Goal: Information Seeking & Learning: Learn about a topic

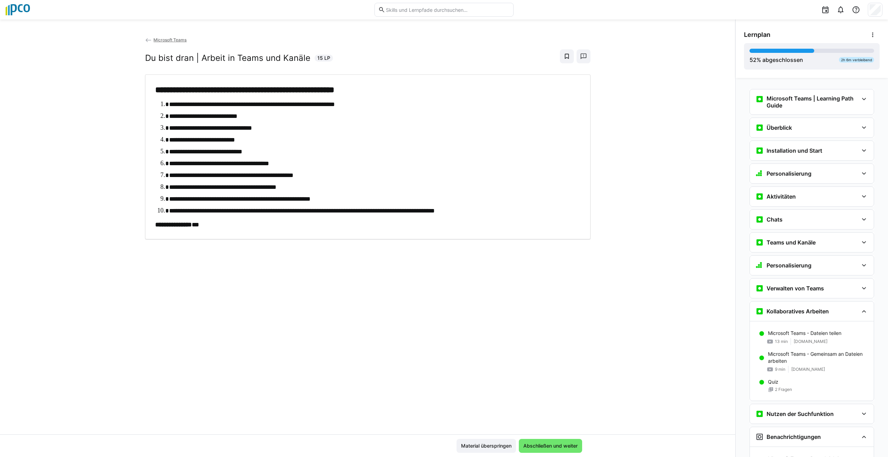
scroll to position [292, 0]
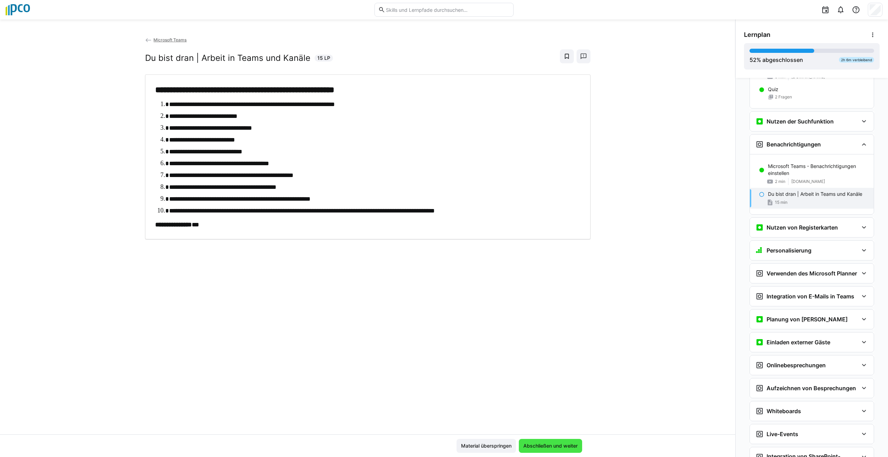
click at [568, 443] on span "Abschließen und weiter" at bounding box center [550, 445] width 56 height 7
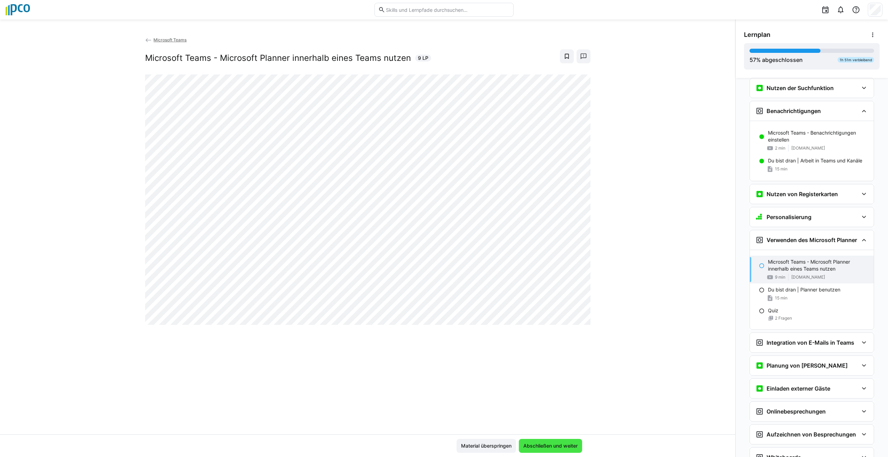
scroll to position [353, 0]
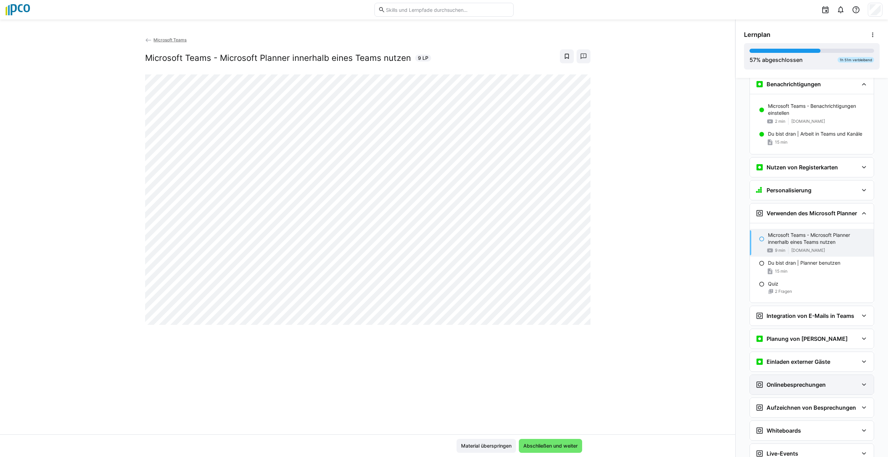
click at [818, 388] on div "Onlinebesprechungen" at bounding box center [790, 384] width 70 height 8
click at [815, 357] on div "Einladen externer Gäste" at bounding box center [811, 361] width 124 height 19
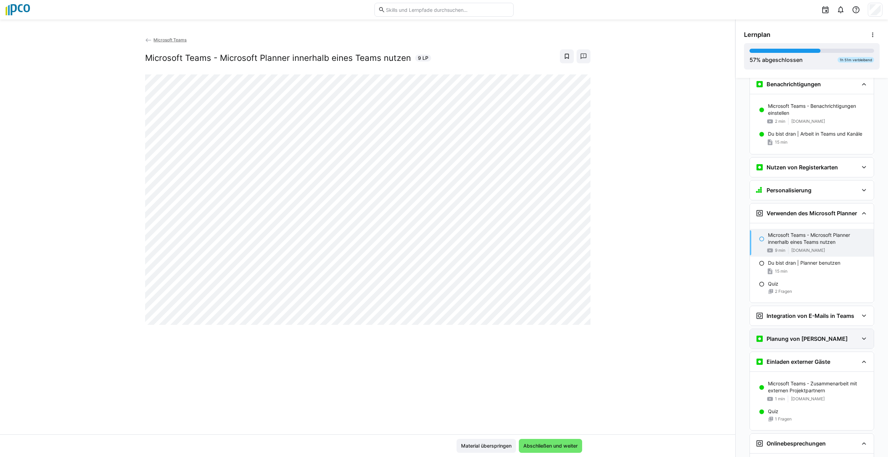
click at [792, 341] on h3 "Planung von [PERSON_NAME]" at bounding box center [806, 338] width 81 height 7
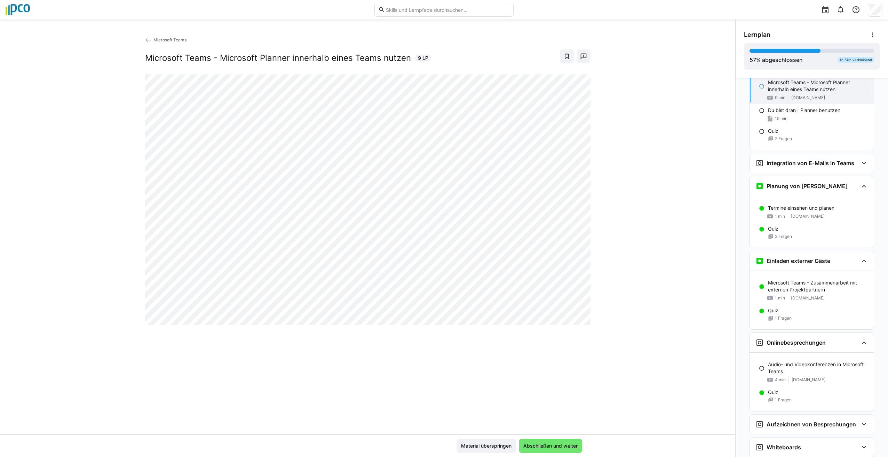
scroll to position [602, 0]
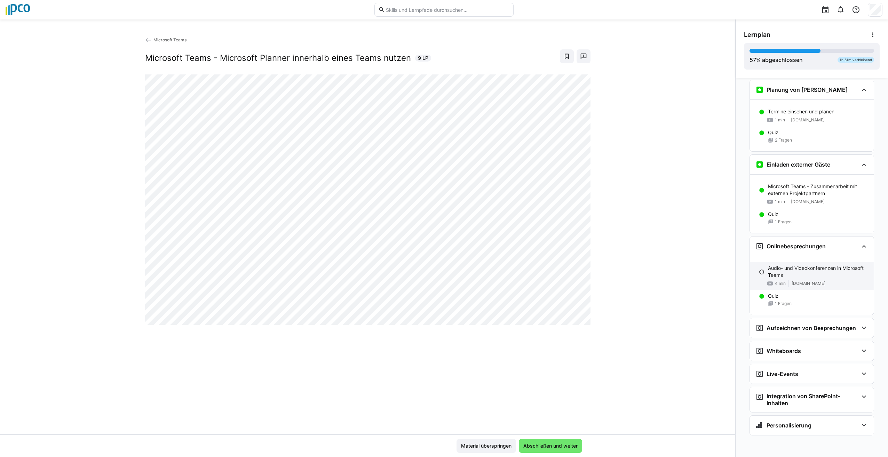
click at [803, 271] on p "Audio- und Videokonferenzen in Microsoft Teams" at bounding box center [818, 272] width 100 height 14
click at [860, 328] on eds-icon at bounding box center [863, 328] width 8 height 8
click at [677, 378] on div "Microsoft Teams Audio- und Videokonferenzen in Microsoft Teams 4 LP" at bounding box center [367, 235] width 735 height 398
click at [759, 271] on eds-icon at bounding box center [762, 272] width 6 height 6
click at [759, 267] on div "Audio- und Videokonferenzen in Microsoft Teams 4 min [DOMAIN_NAME]" at bounding box center [811, 276] width 124 height 28
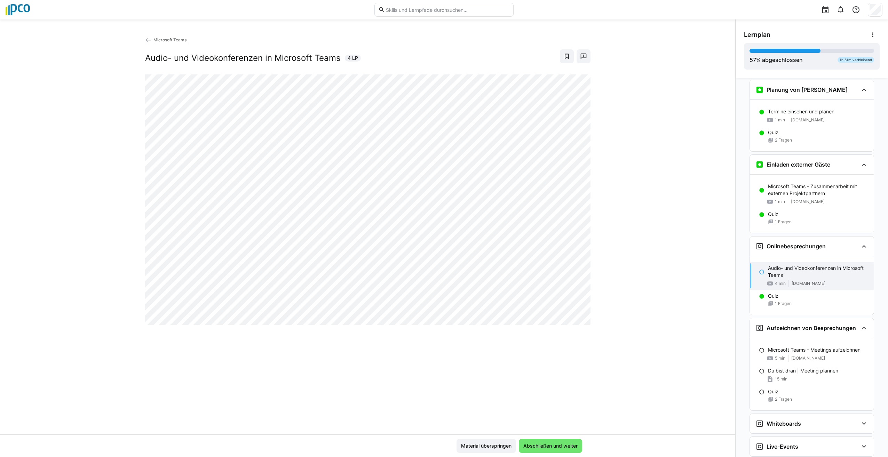
click at [759, 272] on eds-icon at bounding box center [762, 272] width 6 height 6
click at [769, 346] on div "Microsoft Teams - Meetings aufzeichnen 5 min [DOMAIN_NAME]" at bounding box center [811, 354] width 124 height 21
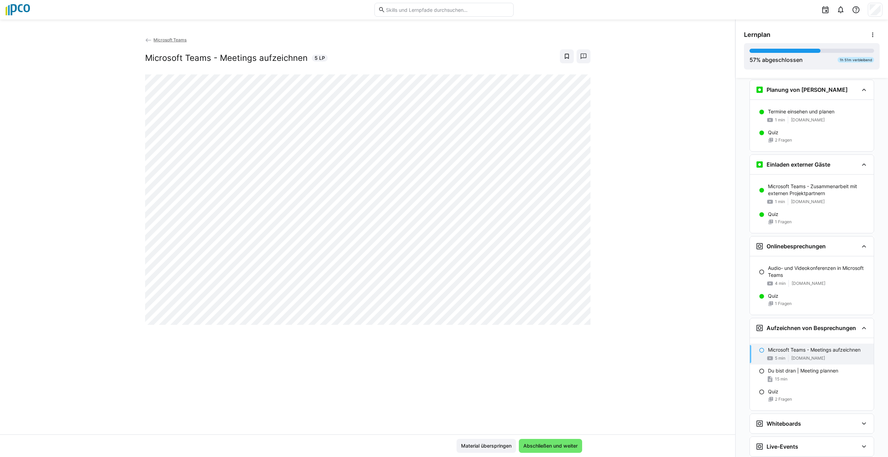
scroll to position [674, 0]
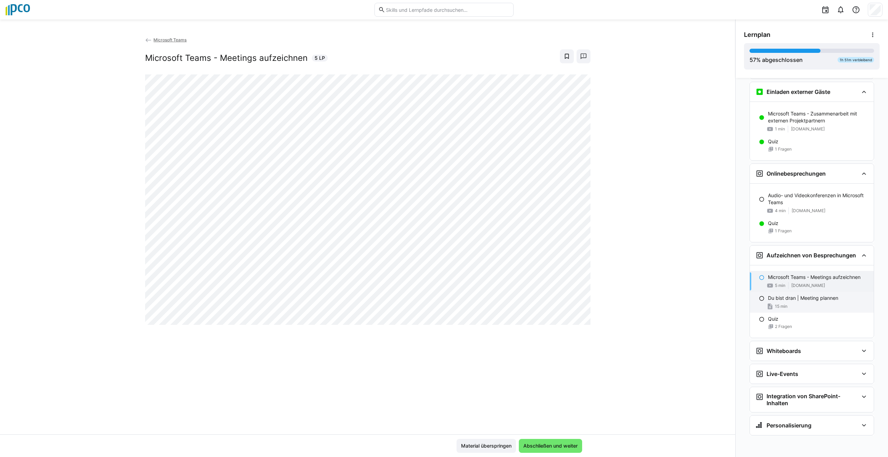
click at [776, 300] on p "Du bist dran | Meeting plannen" at bounding box center [803, 298] width 70 height 7
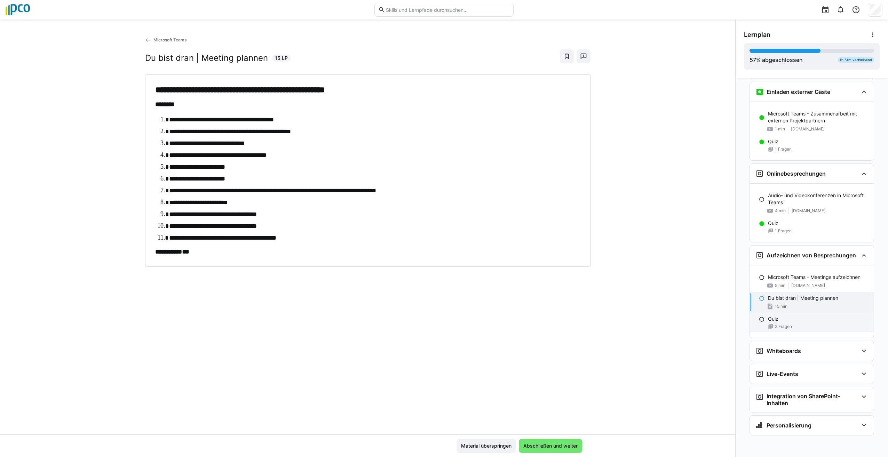
click at [759, 315] on div at bounding box center [762, 318] width 6 height 7
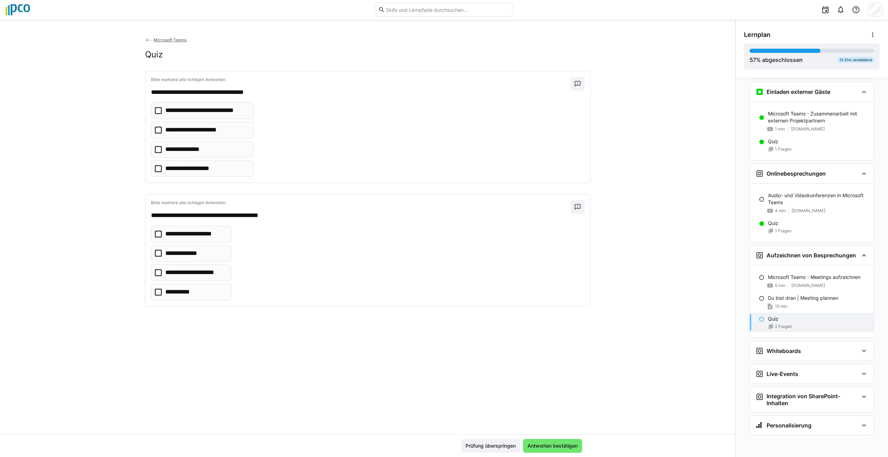
click at [156, 112] on icon at bounding box center [158, 110] width 7 height 7
click at [155, 169] on icon at bounding box center [158, 168] width 7 height 7
click at [155, 253] on icon at bounding box center [158, 253] width 7 height 7
click at [539, 444] on span "Antworten bestätigen" at bounding box center [552, 445] width 52 height 7
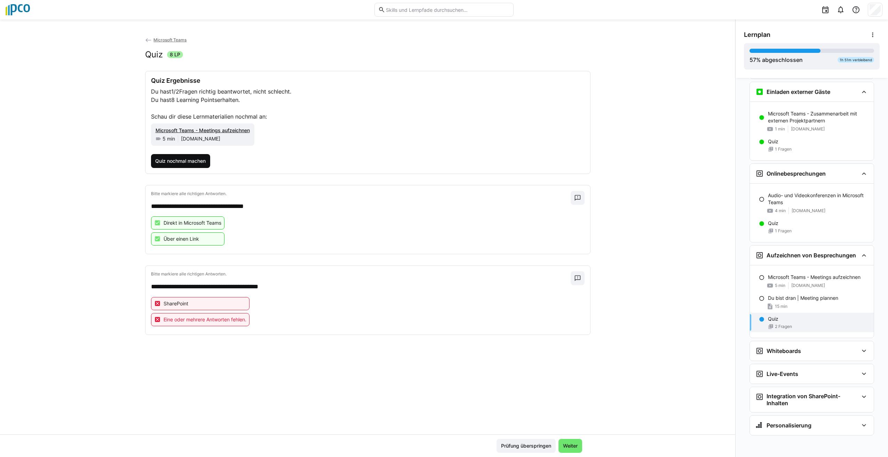
click at [180, 160] on span "Quiz nochmal machen" at bounding box center [180, 161] width 53 height 7
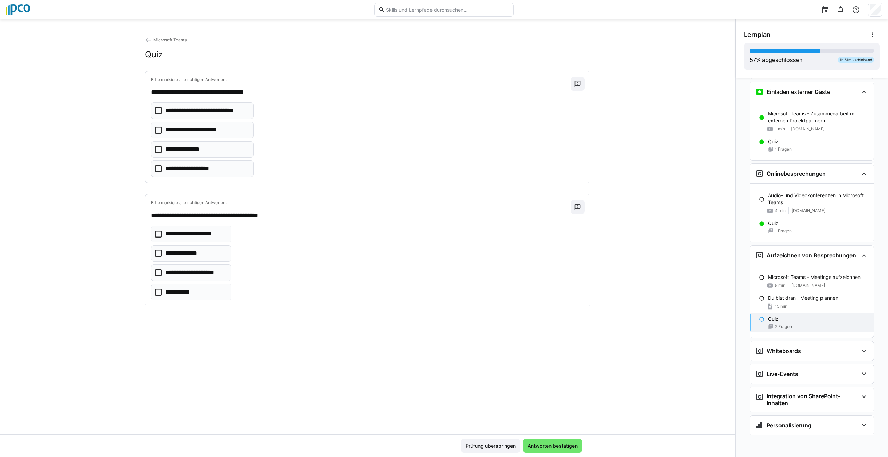
click at [155, 111] on icon at bounding box center [158, 110] width 7 height 7
click at [157, 167] on icon at bounding box center [158, 168] width 7 height 7
click at [155, 233] on icon at bounding box center [158, 234] width 7 height 7
click at [155, 252] on icon at bounding box center [158, 253] width 7 height 7
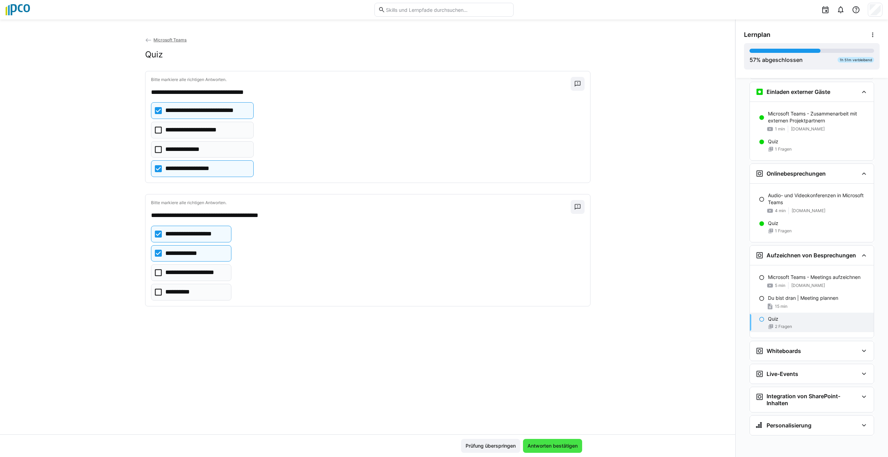
click at [550, 452] on span "Antworten bestätigen" at bounding box center [552, 446] width 59 height 14
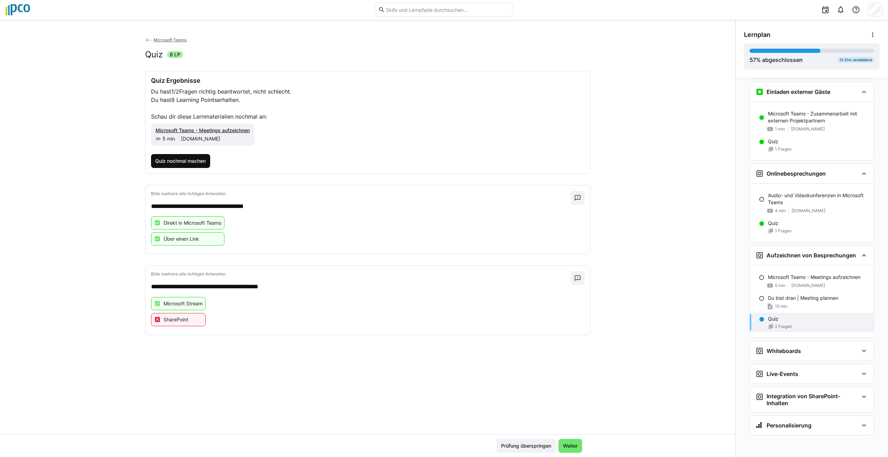
click at [171, 158] on span "Quiz nochmal machen" at bounding box center [180, 161] width 53 height 7
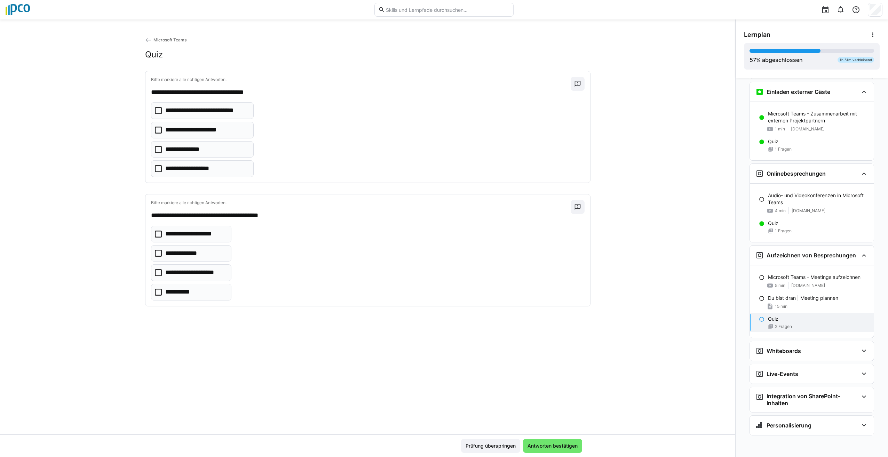
click at [155, 107] on icon at bounding box center [158, 110] width 7 height 7
click at [155, 169] on icon at bounding box center [158, 168] width 7 height 7
click at [155, 233] on icon at bounding box center [158, 234] width 7 height 7
click at [155, 270] on icon at bounding box center [158, 272] width 7 height 7
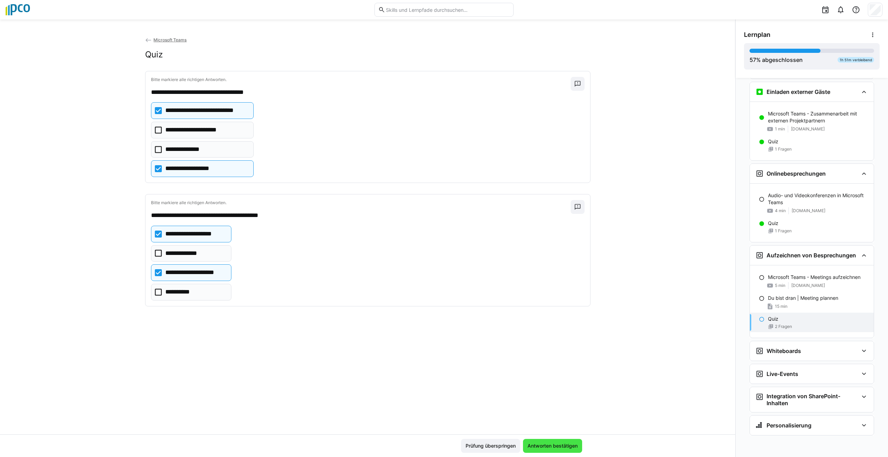
click at [558, 446] on span "Antworten bestätigen" at bounding box center [552, 445] width 52 height 7
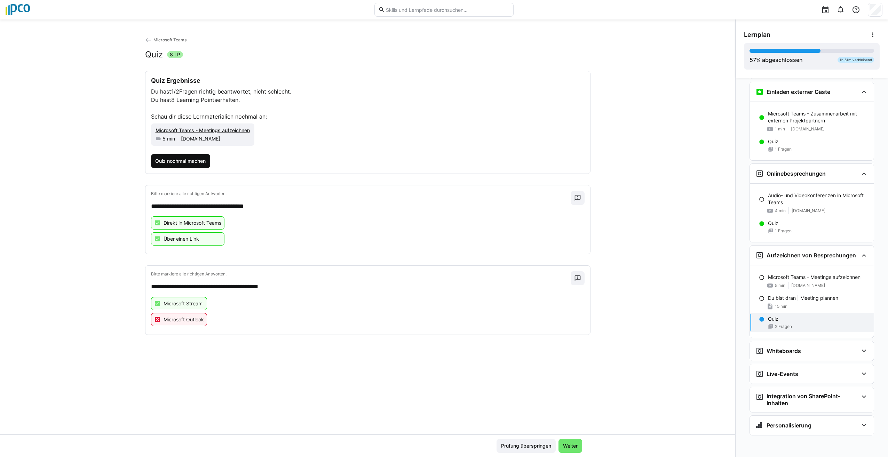
click at [177, 159] on span "Quiz nochmal machen" at bounding box center [180, 161] width 53 height 7
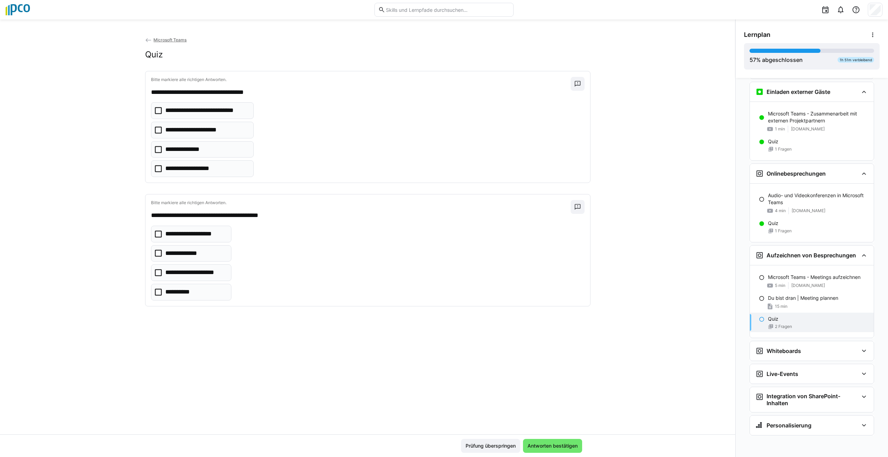
click at [155, 109] on icon at bounding box center [158, 110] width 7 height 7
click at [156, 169] on icon at bounding box center [158, 168] width 7 height 7
click at [155, 234] on icon at bounding box center [158, 234] width 7 height 7
click at [547, 447] on span "Antworten bestätigen" at bounding box center [552, 445] width 52 height 7
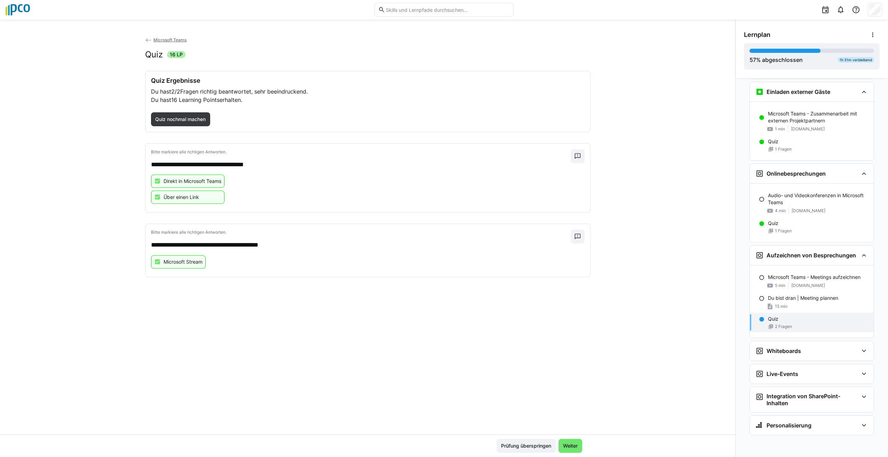
click at [762, 321] on div "Quiz 2 Fragen" at bounding box center [811, 322] width 124 height 19
click at [759, 278] on eds-icon at bounding box center [762, 278] width 6 height 6
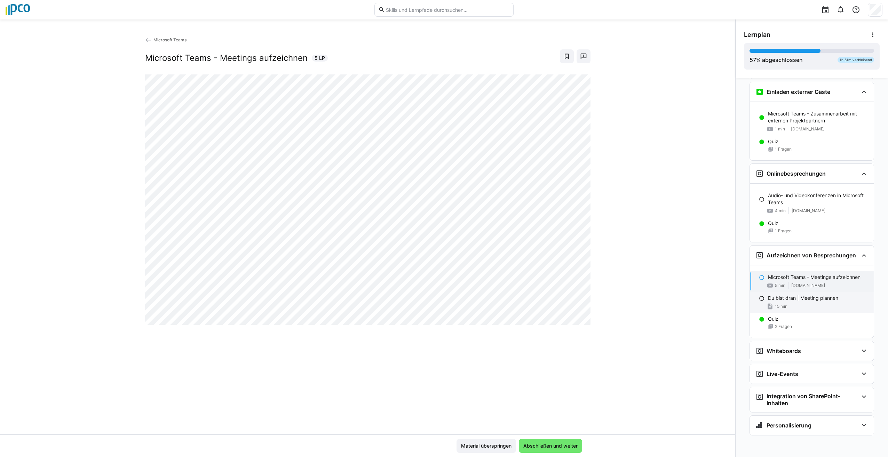
click at [759, 299] on eds-icon at bounding box center [762, 299] width 6 height 6
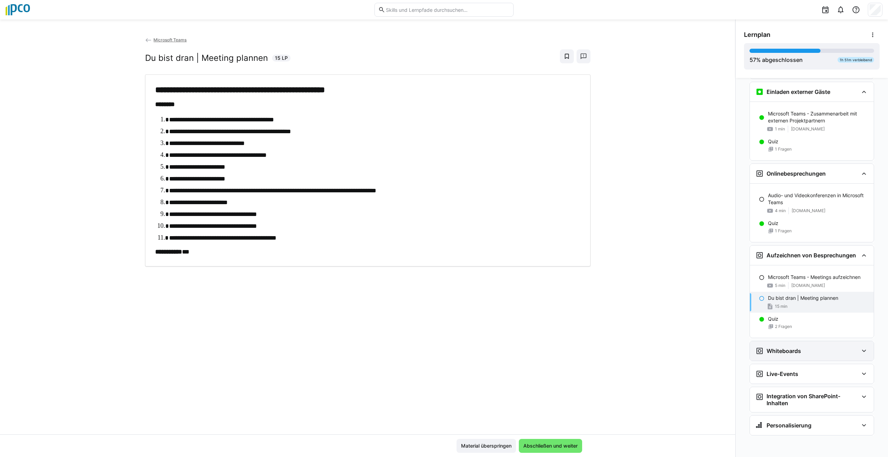
click at [860, 350] on eds-icon at bounding box center [863, 351] width 8 height 8
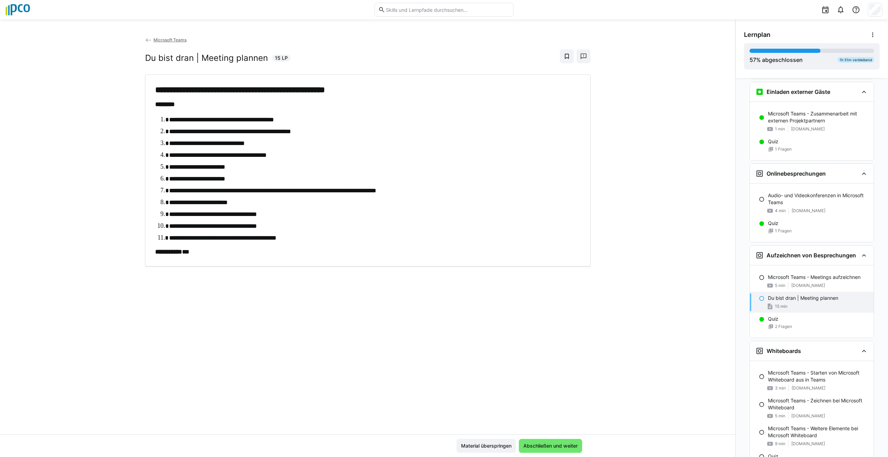
drag, startPoint x: 883, startPoint y: 308, endPoint x: 883, endPoint y: 340, distance: 32.3
click at [883, 340] on div "Microsoft Teams | Learning Path Guide Microsoft Teams | Lernpfad Guide 2 min Üb…" at bounding box center [811, 267] width 152 height 379
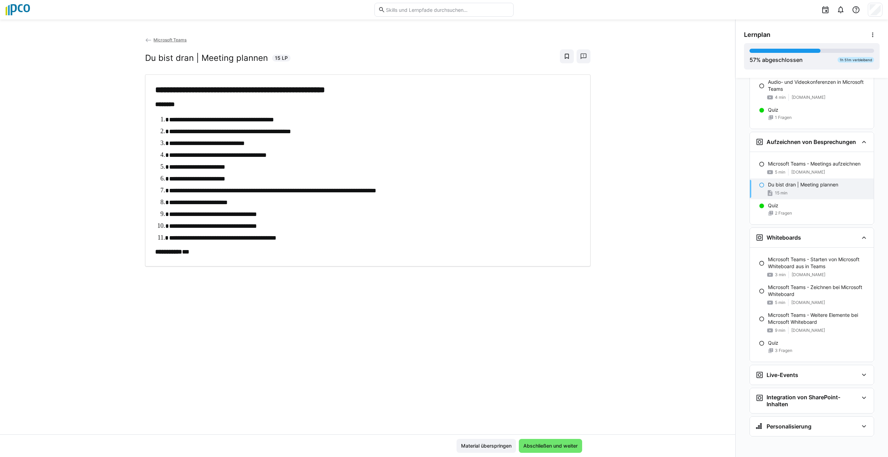
scroll to position [789, 0]
click at [753, 266] on div "Microsoft Teams - Starten von Microsoft Whiteboard aus in Teams 3 min [DOMAIN_N…" at bounding box center [811, 266] width 124 height 28
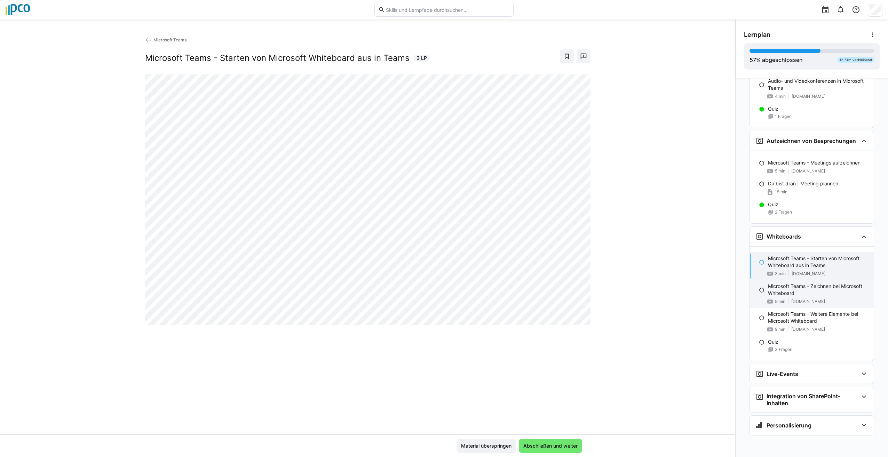
click at [770, 293] on p "Microsoft Teams - Zeichnen bei Microsoft Whiteboard" at bounding box center [818, 290] width 100 height 14
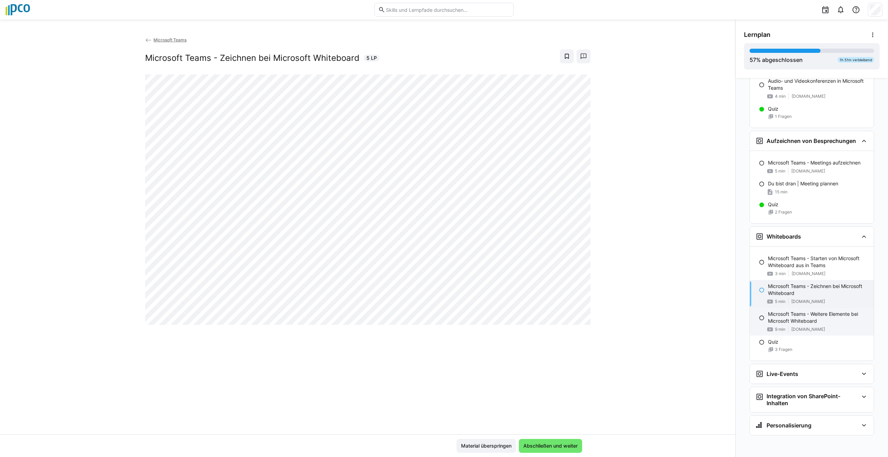
click at [809, 326] on div "9 min [DOMAIN_NAME]" at bounding box center [818, 329] width 100 height 7
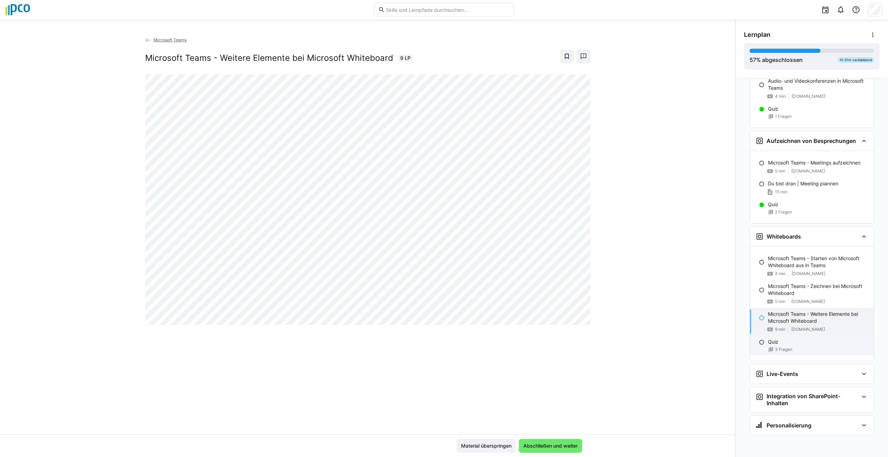
click at [802, 345] on div "Quiz 3 Fragen" at bounding box center [811, 345] width 124 height 19
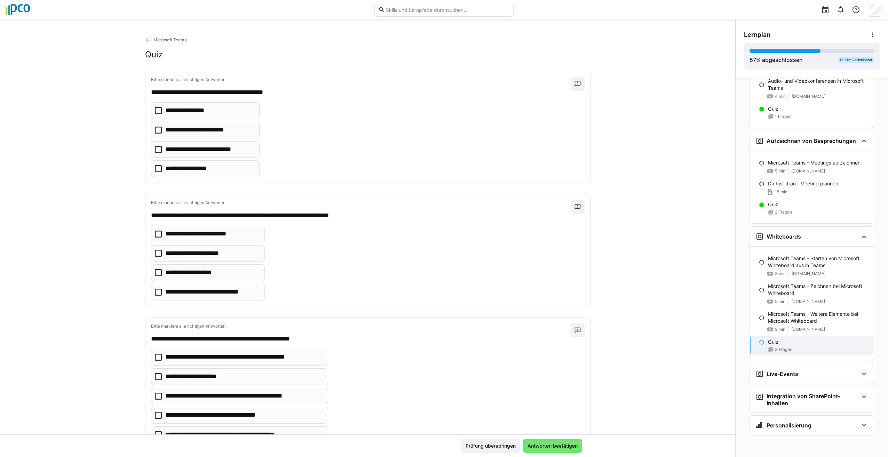
click at [155, 148] on icon at bounding box center [158, 149] width 7 height 7
click at [155, 167] on icon at bounding box center [158, 168] width 7 height 7
click at [556, 442] on span "Antworten bestätigen" at bounding box center [552, 446] width 59 height 14
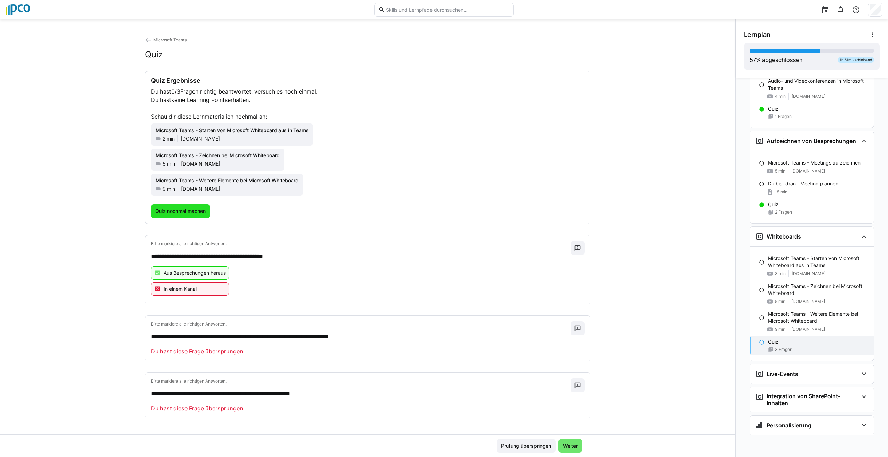
click at [199, 212] on span "Quiz nochmal machen" at bounding box center [180, 211] width 53 height 7
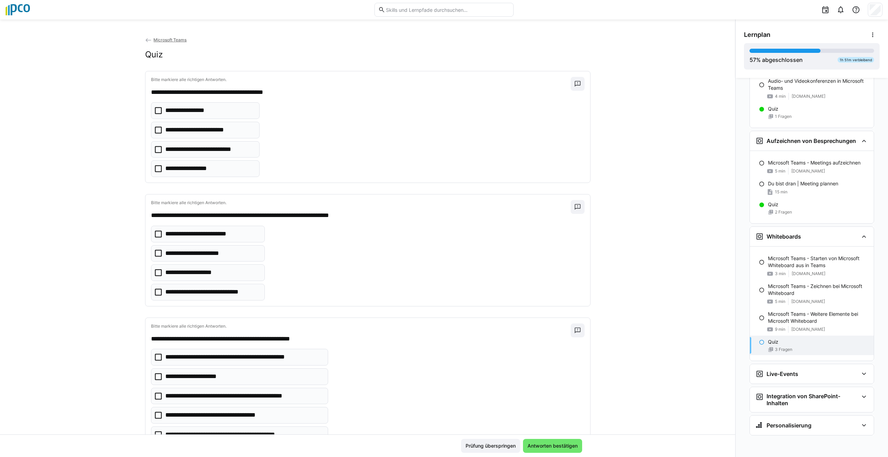
click at [155, 148] on icon at bounding box center [158, 149] width 7 height 7
click at [155, 129] on icon at bounding box center [158, 130] width 7 height 7
click at [560, 442] on span "Antworten bestätigen" at bounding box center [552, 446] width 59 height 14
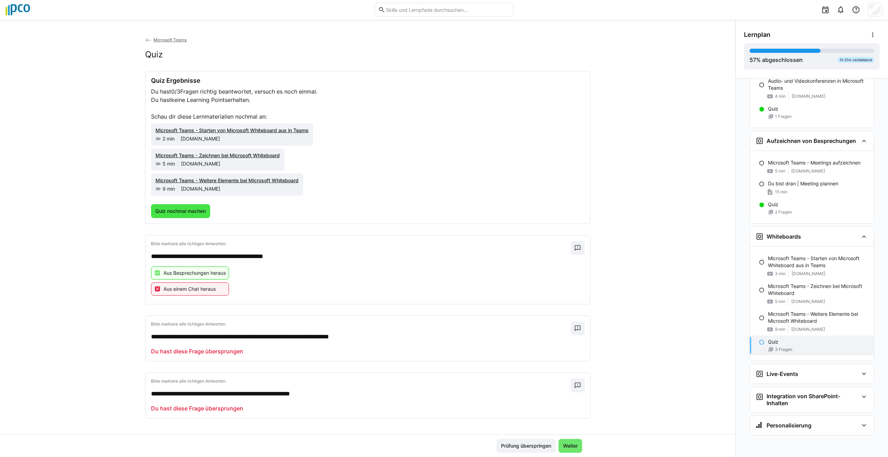
click at [186, 212] on span "Quiz nochmal machen" at bounding box center [180, 211] width 53 height 7
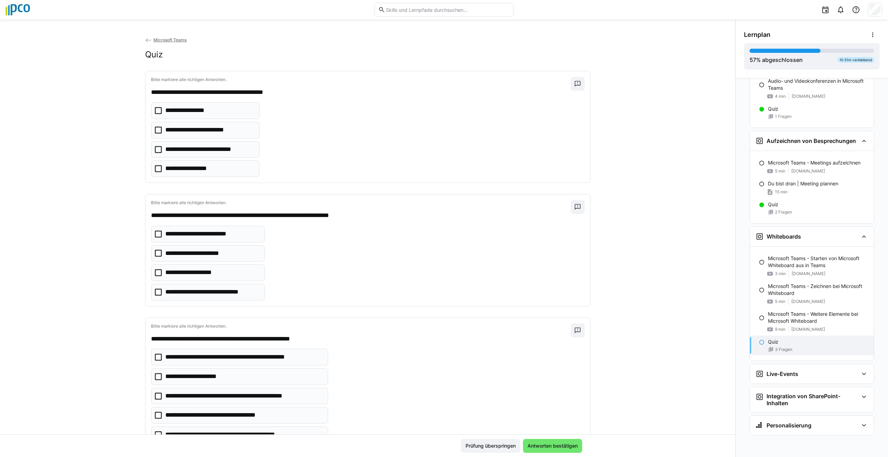
click at [155, 151] on icon at bounding box center [158, 149] width 7 height 7
click at [552, 449] on span "Antworten bestätigen" at bounding box center [552, 446] width 59 height 14
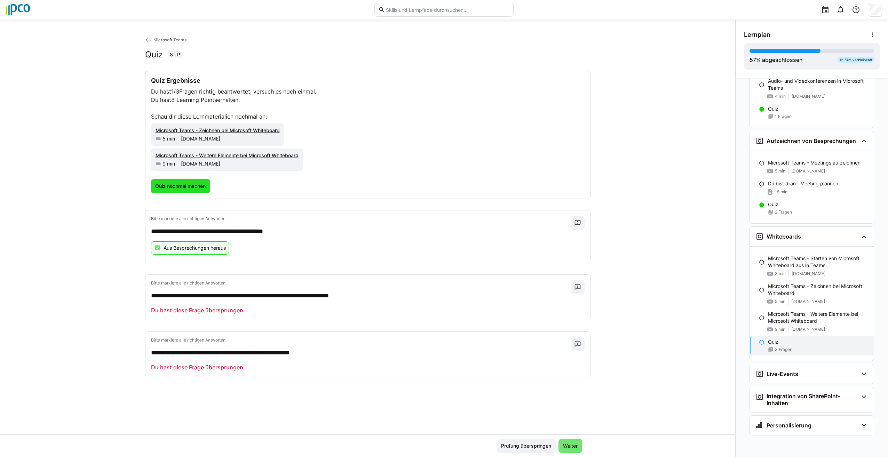
click at [188, 190] on span "Quiz nochmal machen" at bounding box center [180, 186] width 59 height 14
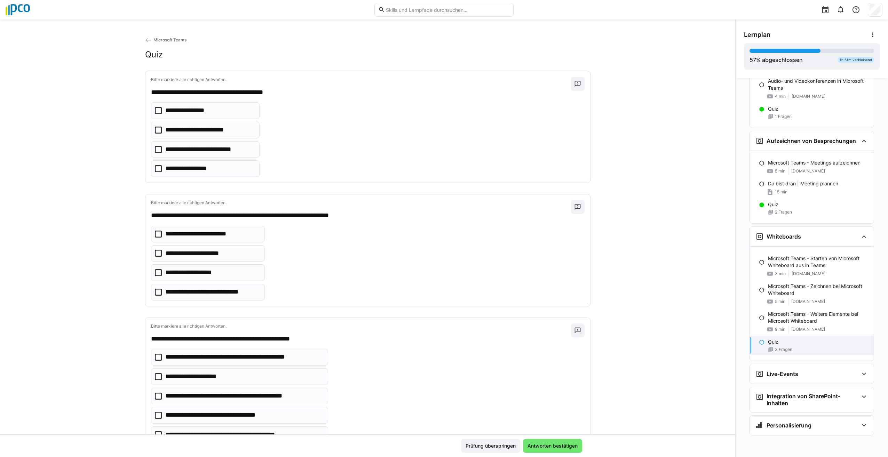
click at [151, 149] on eds-checkbox "**********" at bounding box center [205, 149] width 109 height 17
click at [155, 235] on icon at bounding box center [158, 234] width 7 height 7
click at [155, 252] on icon at bounding box center [158, 253] width 7 height 7
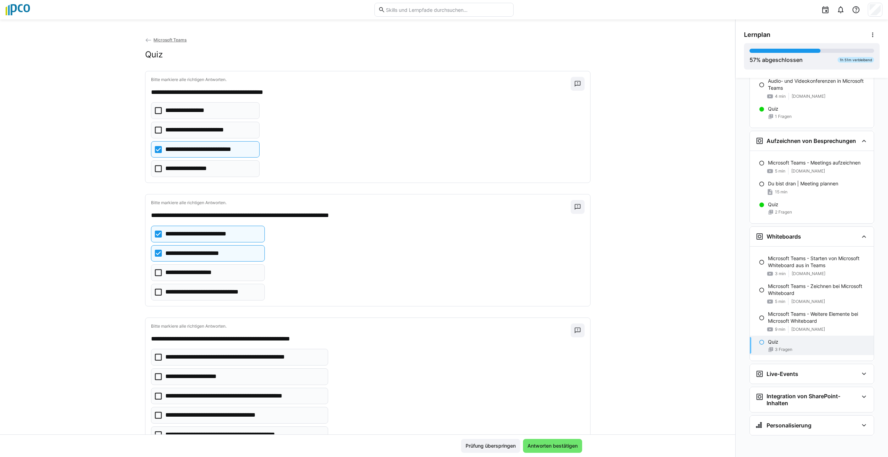
click at [155, 270] on icon at bounding box center [158, 272] width 7 height 7
click at [155, 293] on icon at bounding box center [158, 292] width 7 height 7
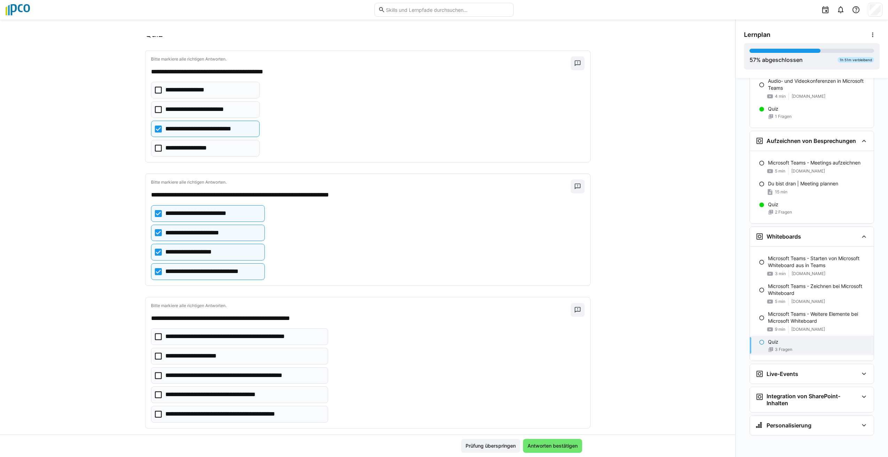
scroll to position [31, 0]
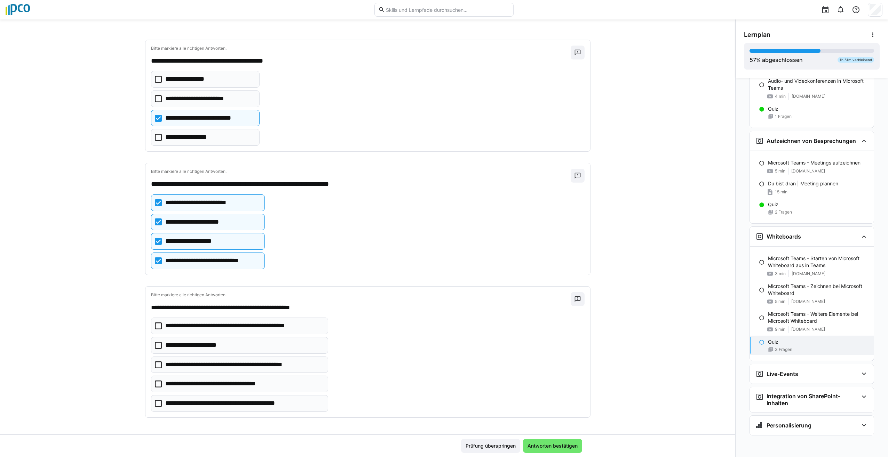
click at [155, 362] on icon at bounding box center [158, 364] width 7 height 7
click at [155, 384] on icon at bounding box center [158, 383] width 7 height 7
click at [155, 403] on icon at bounding box center [158, 403] width 7 height 7
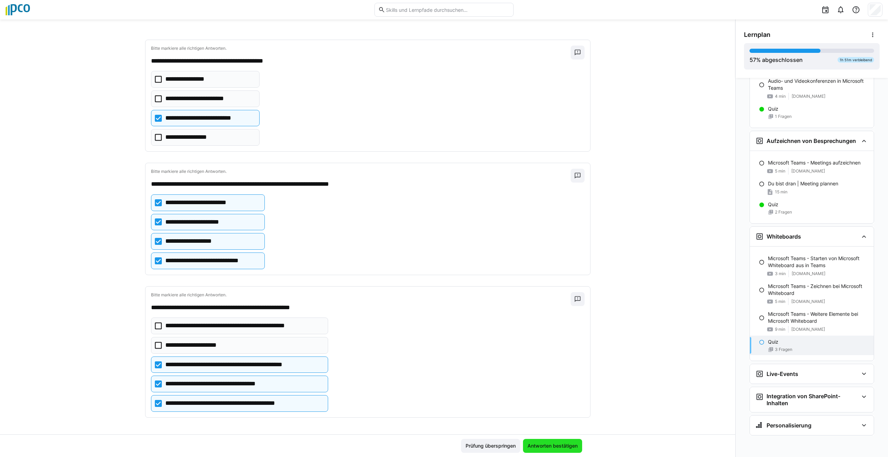
click at [544, 447] on span "Antworten bestätigen" at bounding box center [552, 445] width 52 height 7
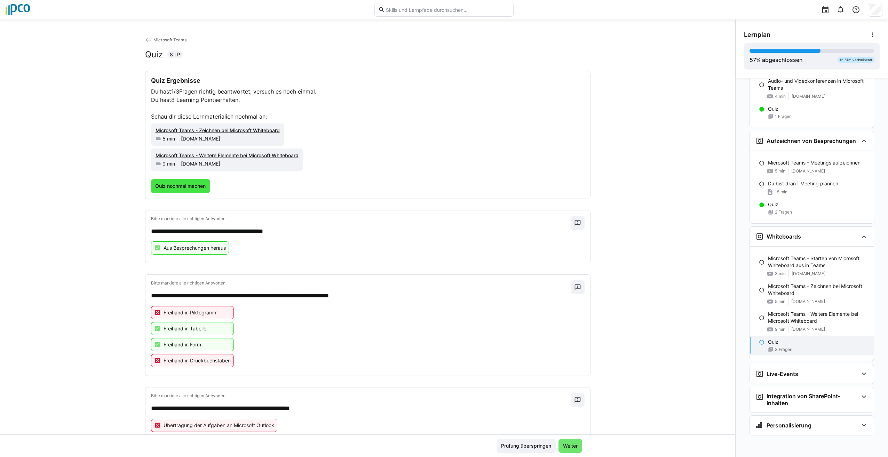
click at [174, 185] on span "Quiz nochmal machen" at bounding box center [180, 186] width 53 height 7
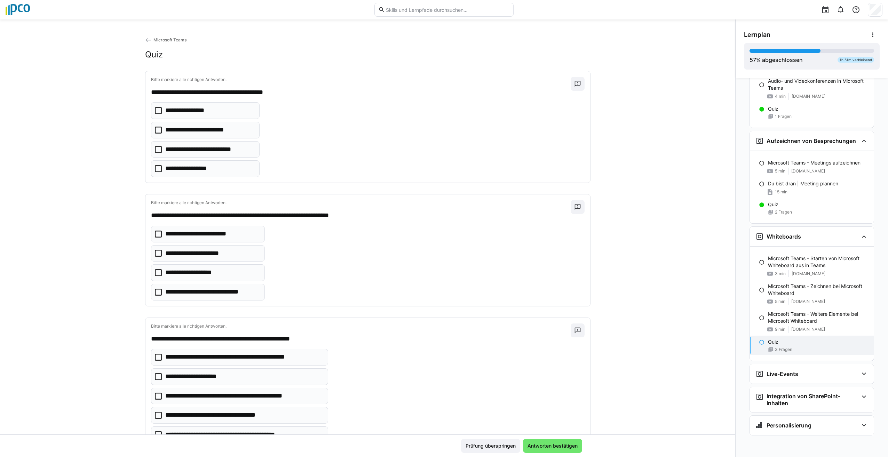
click at [155, 151] on icon at bounding box center [158, 149] width 7 height 7
click at [155, 253] on icon at bounding box center [158, 253] width 7 height 7
click at [151, 273] on eds-checkbox "**********" at bounding box center [208, 272] width 114 height 17
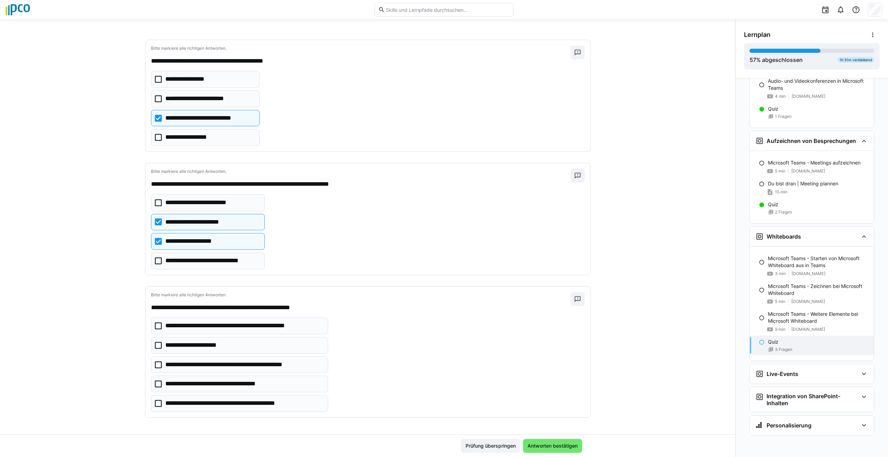
click at [156, 404] on icon at bounding box center [158, 403] width 7 height 7
click at [551, 445] on span "Antworten bestätigen" at bounding box center [552, 445] width 52 height 7
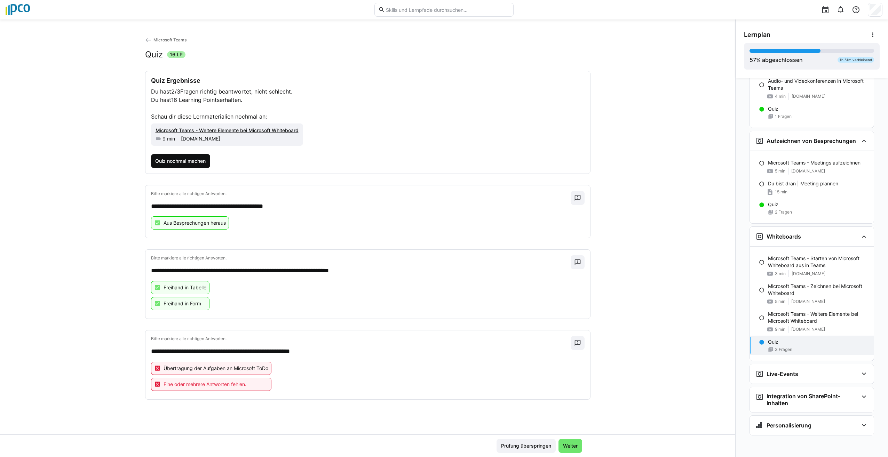
click at [179, 160] on span "Quiz nochmal machen" at bounding box center [180, 161] width 53 height 7
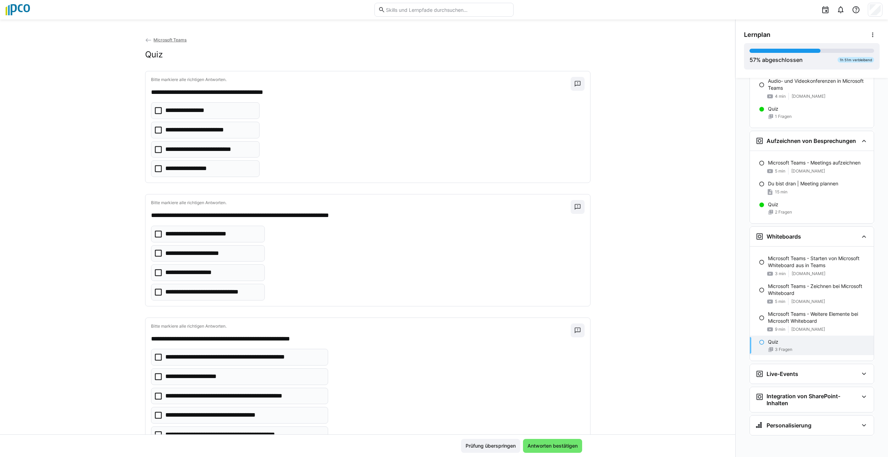
click at [157, 150] on icon at bounding box center [158, 149] width 7 height 7
click at [155, 253] on icon at bounding box center [158, 253] width 7 height 7
click at [155, 272] on icon at bounding box center [158, 272] width 7 height 7
drag, startPoint x: 727, startPoint y: 351, endPoint x: 728, endPoint y: 393, distance: 41.7
click at [728, 393] on div "**********" at bounding box center [367, 235] width 735 height 398
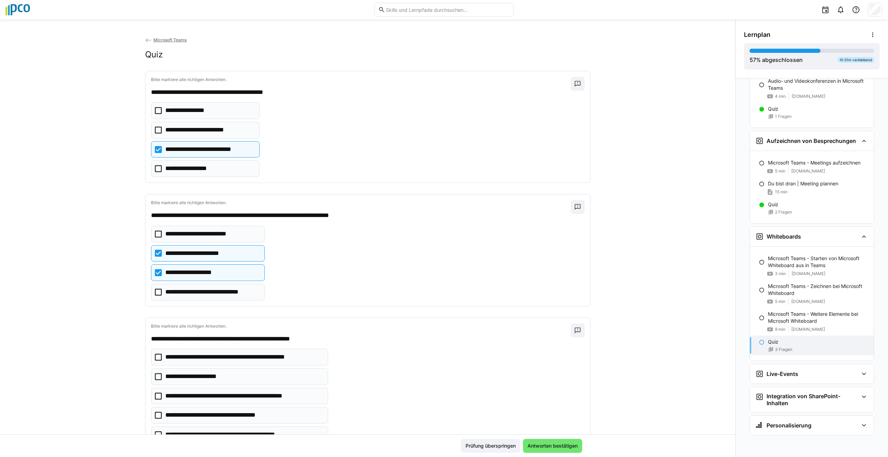
click at [155, 415] on icon at bounding box center [158, 415] width 7 height 7
click at [542, 446] on span "Antworten bestätigen" at bounding box center [552, 445] width 52 height 7
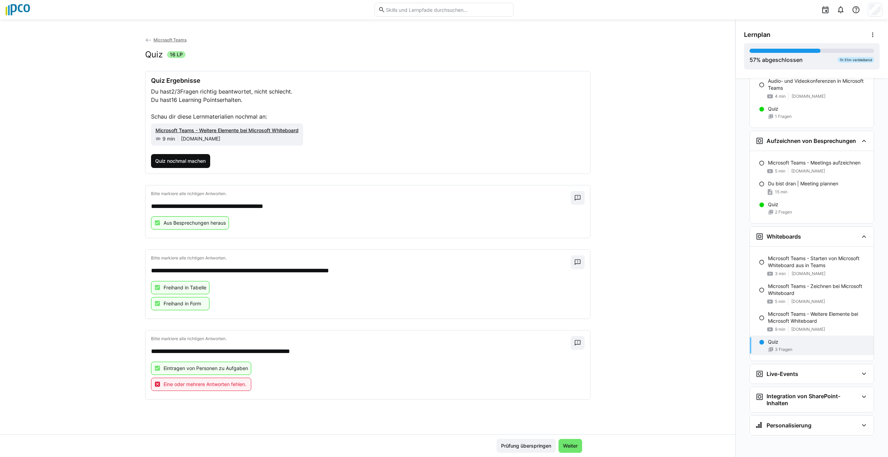
click at [167, 155] on span "Quiz nochmal machen" at bounding box center [180, 161] width 59 height 14
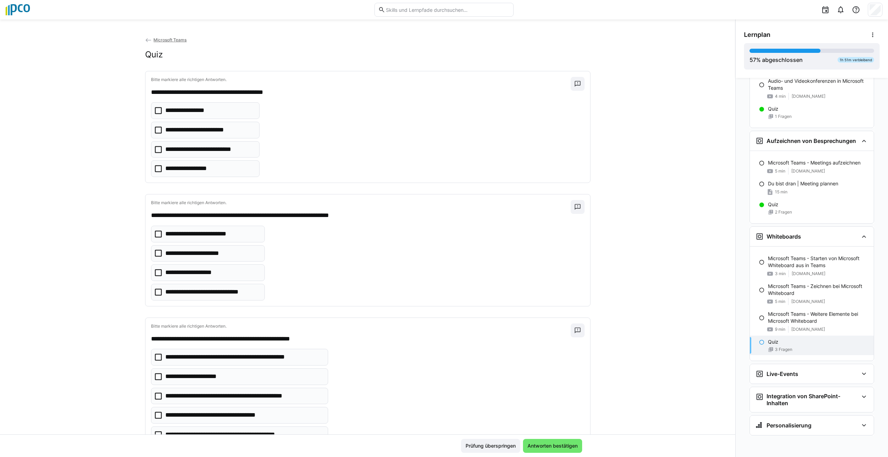
click at [155, 149] on icon at bounding box center [158, 149] width 7 height 7
click at [155, 254] on icon at bounding box center [158, 253] width 7 height 7
click at [152, 276] on eds-checkbox "**********" at bounding box center [208, 272] width 114 height 17
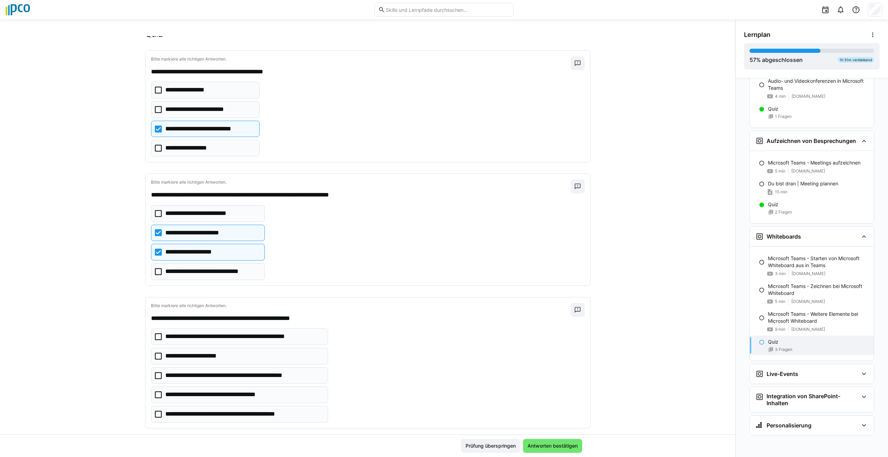
scroll to position [31, 0]
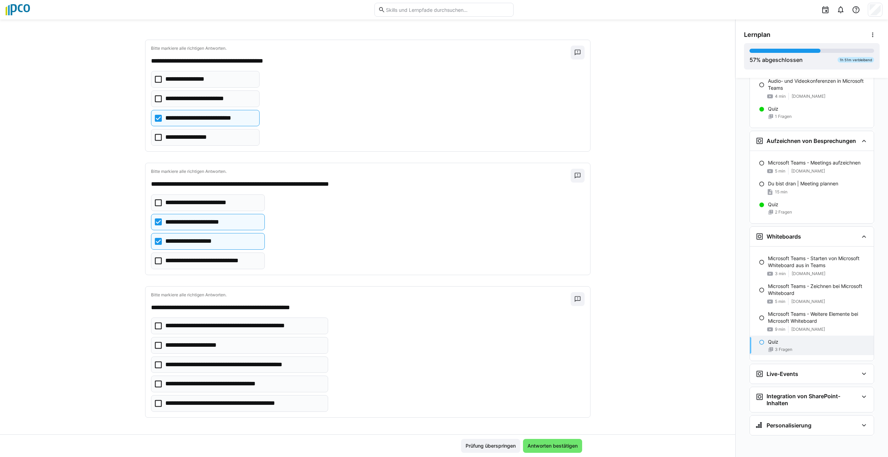
click at [155, 323] on icon at bounding box center [158, 325] width 7 height 7
click at [568, 444] on span "Antworten bestätigen" at bounding box center [552, 445] width 52 height 7
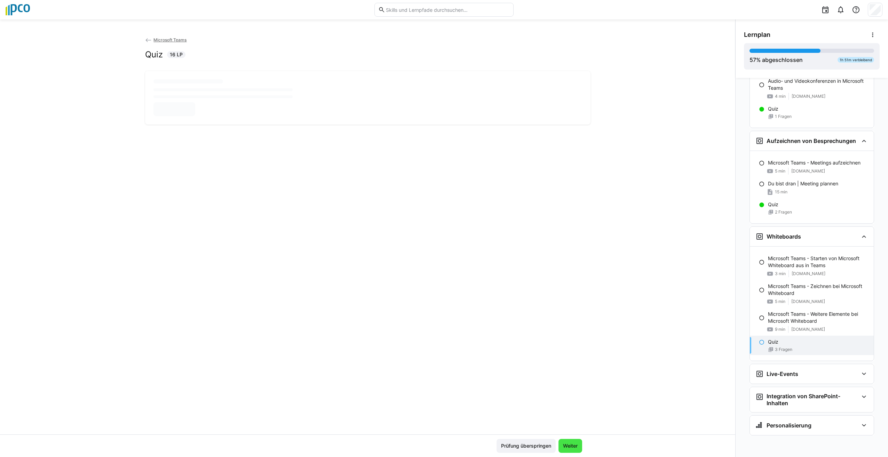
scroll to position [0, 0]
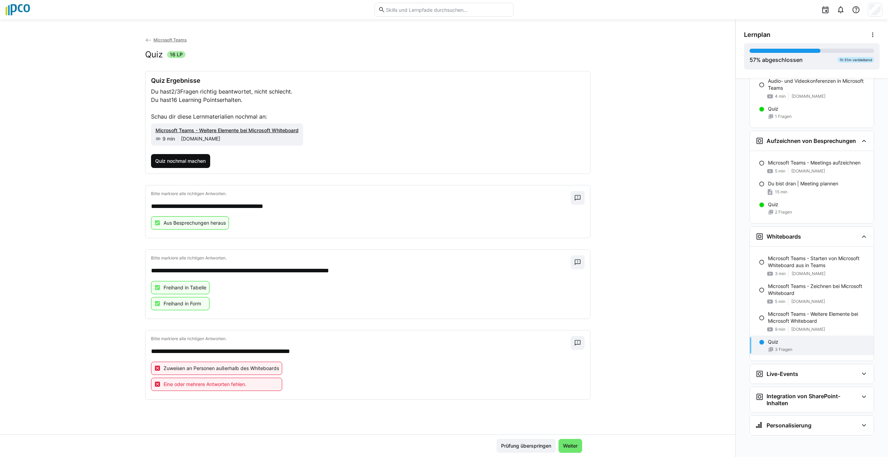
click at [202, 163] on span "Quiz nochmal machen" at bounding box center [180, 161] width 53 height 7
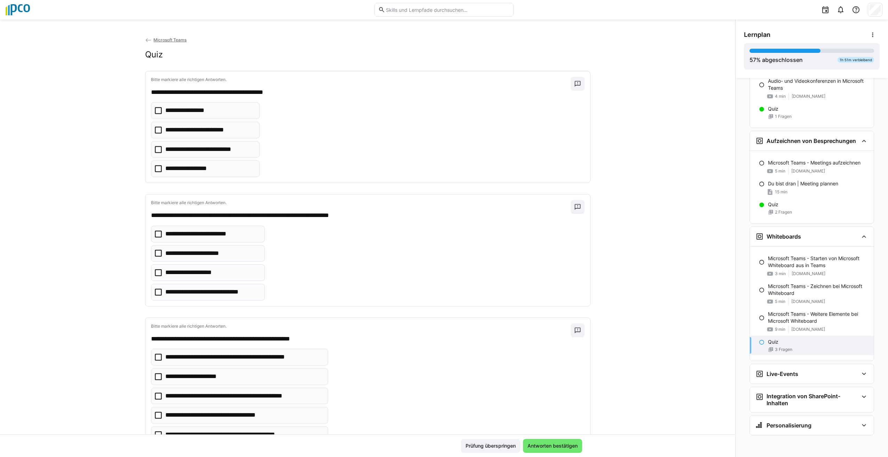
click at [154, 147] on eds-checkbox "**********" at bounding box center [205, 149] width 109 height 17
click at [155, 257] on icon at bounding box center [158, 253] width 7 height 7
drag, startPoint x: 154, startPoint y: 273, endPoint x: 158, endPoint y: 268, distance: 6.2
click at [157, 270] on icon at bounding box center [158, 272] width 7 height 7
click at [155, 395] on icon at bounding box center [158, 396] width 7 height 7
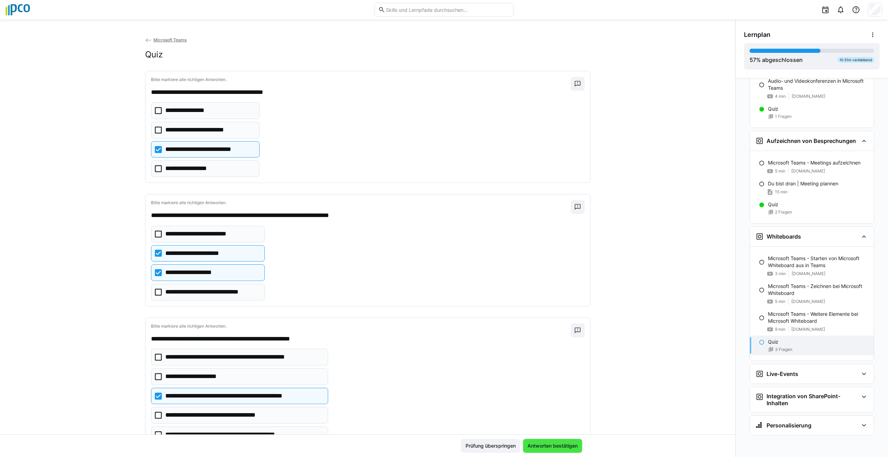
click at [560, 444] on span "Antworten bestätigen" at bounding box center [552, 445] width 52 height 7
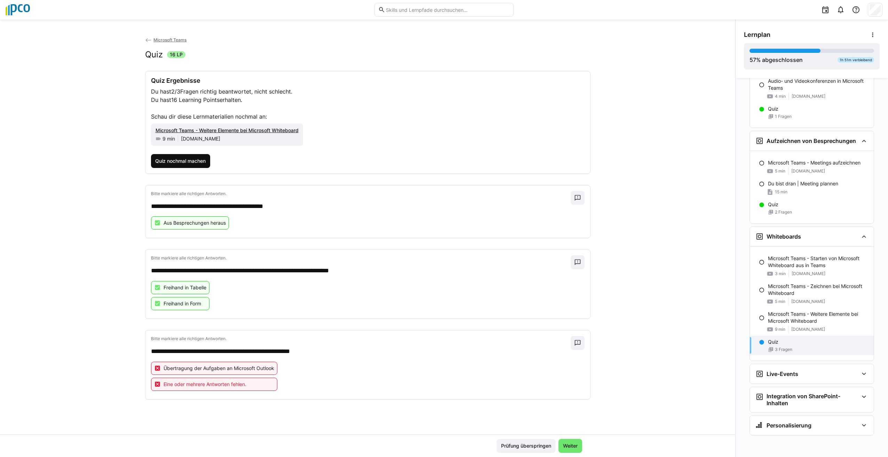
click at [175, 162] on span "Quiz nochmal machen" at bounding box center [180, 161] width 53 height 7
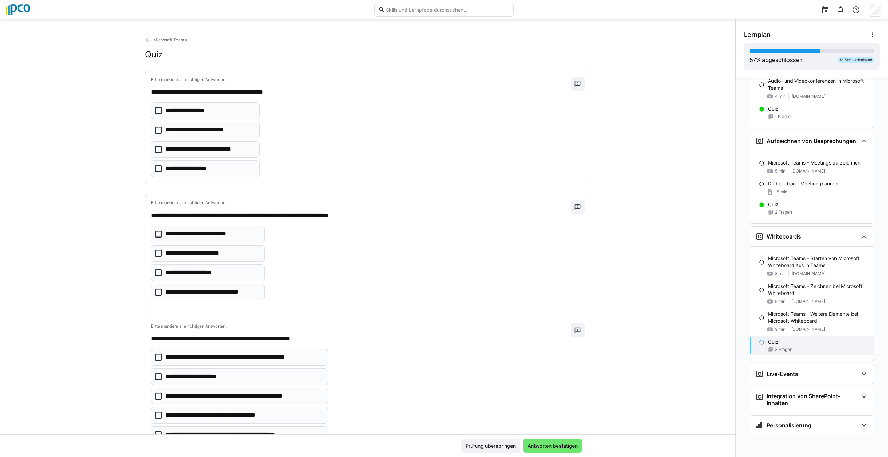
click at [155, 149] on icon at bounding box center [158, 149] width 7 height 7
click at [155, 253] on icon at bounding box center [158, 253] width 7 height 7
click at [155, 272] on icon at bounding box center [158, 272] width 7 height 7
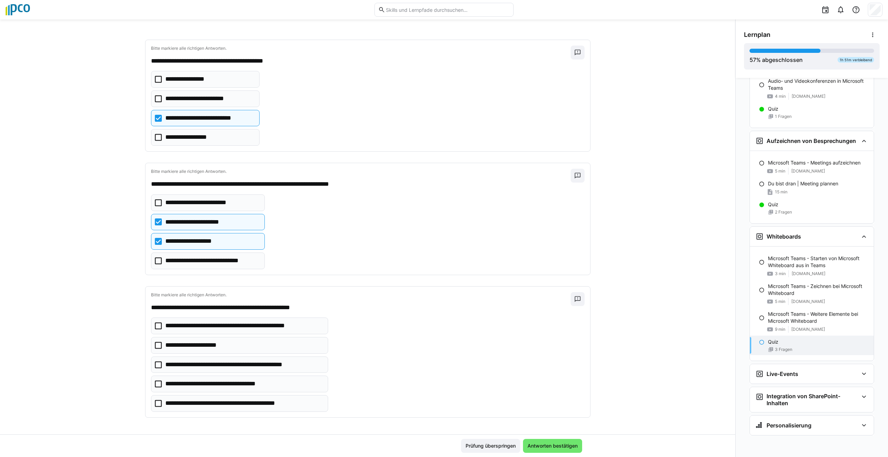
click at [155, 345] on icon at bounding box center [158, 345] width 7 height 7
click at [155, 386] on icon at bounding box center [158, 383] width 7 height 7
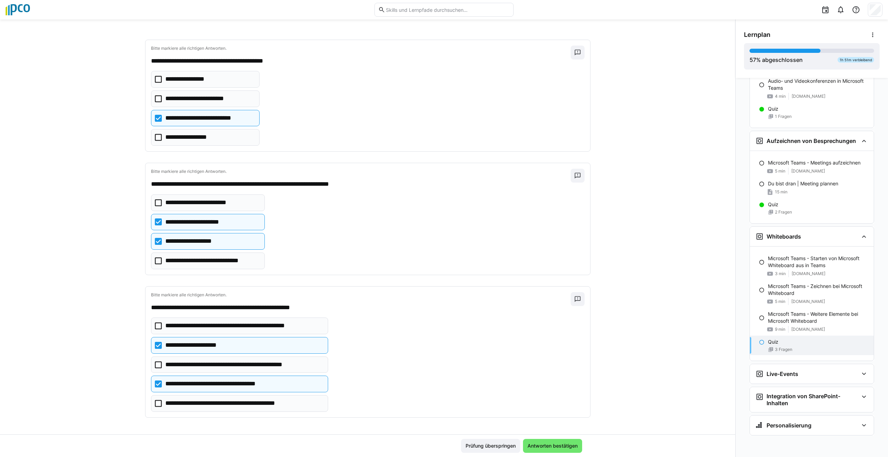
click at [528, 437] on div "Prüfung überspringen Antworten bestätigen" at bounding box center [367, 445] width 735 height 23
click at [541, 442] on span "Antworten bestätigen" at bounding box center [552, 445] width 52 height 7
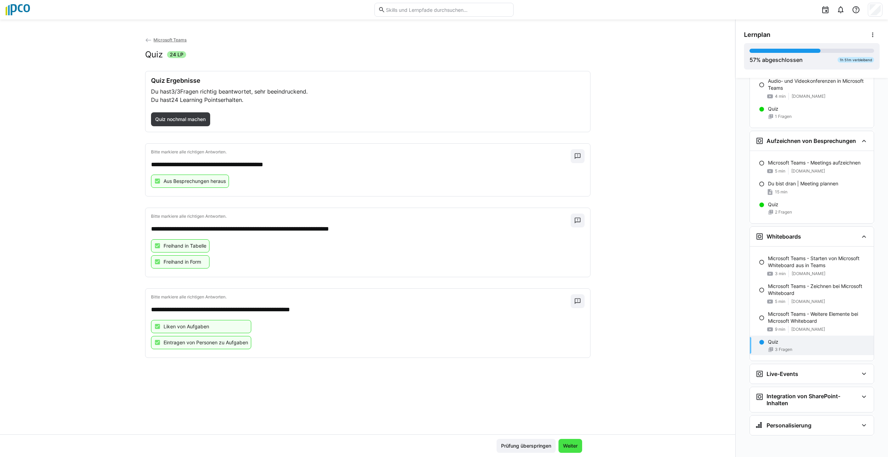
click at [570, 446] on span "Weiter" at bounding box center [570, 445] width 17 height 7
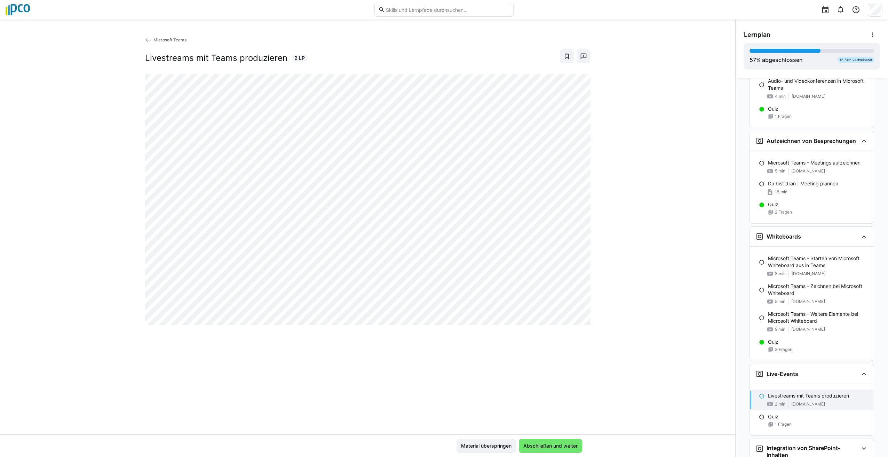
click at [678, 438] on div "Material überspringen Abschließen und weiter" at bounding box center [367, 445] width 735 height 23
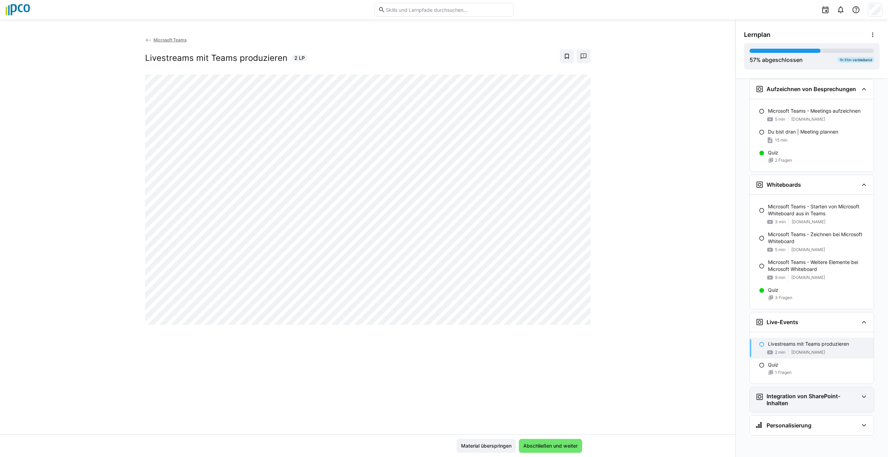
click at [864, 401] on eds-icon at bounding box center [863, 397] width 8 height 8
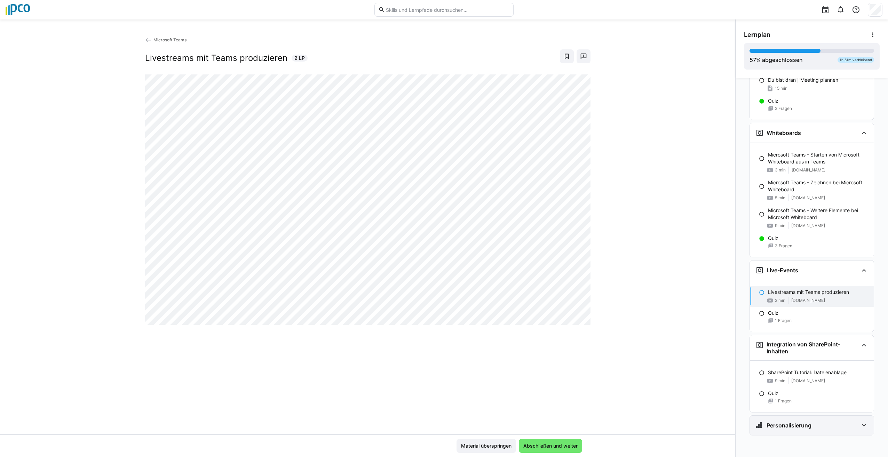
click at [859, 426] on eds-icon at bounding box center [863, 425] width 8 height 8
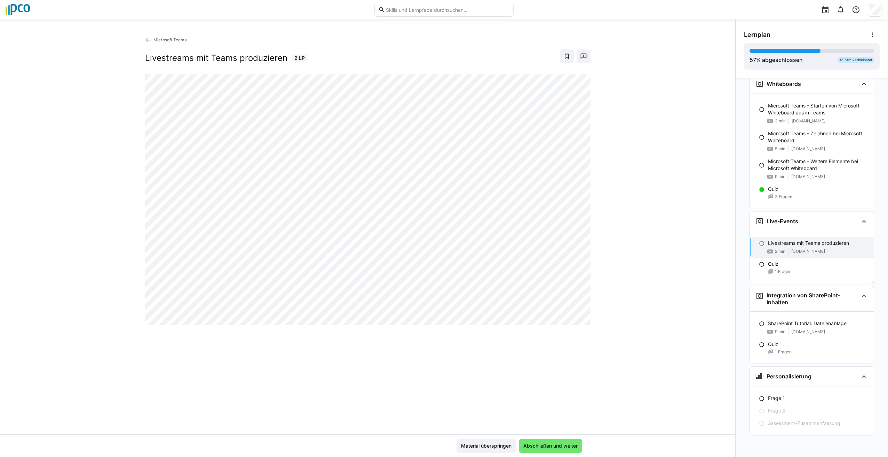
drag, startPoint x: 880, startPoint y: 410, endPoint x: 878, endPoint y: 452, distance: 42.1
click at [878, 452] on div "Microsoft Teams | Learning Path Guide Microsoft Teams | Lernpfad Guide 2 min Üb…" at bounding box center [811, 267] width 152 height 379
click at [842, 57] on div "57 % abgeschlossen 1h 51m verbleibend" at bounding box center [811, 56] width 125 height 15
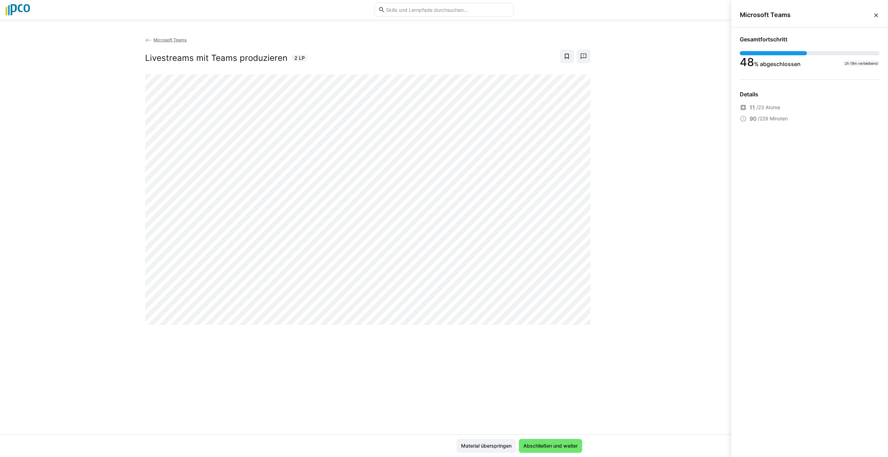
click at [824, 62] on div "48 % abgeschlossen 2h 19m verbleibend" at bounding box center [809, 59] width 140 height 17
click at [693, 70] on div "Microsoft Teams Livestreams mit Teams produzieren 2 LP" at bounding box center [367, 235] width 735 height 398
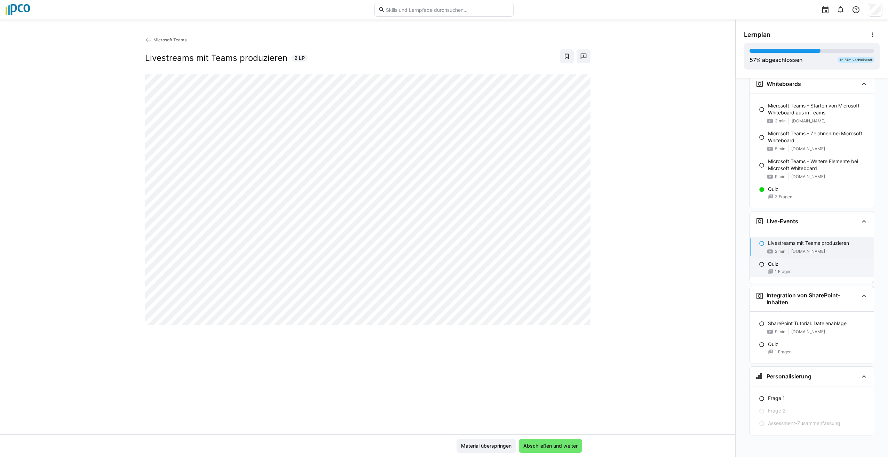
click at [759, 262] on eds-icon at bounding box center [762, 265] width 6 height 6
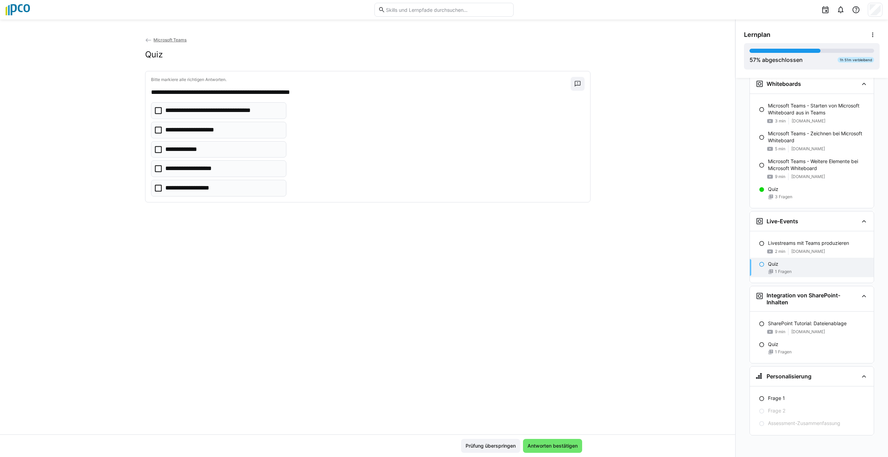
click at [157, 108] on icon at bounding box center [158, 110] width 7 height 7
click at [155, 169] on icon at bounding box center [158, 168] width 7 height 7
click at [156, 187] on icon at bounding box center [158, 188] width 7 height 7
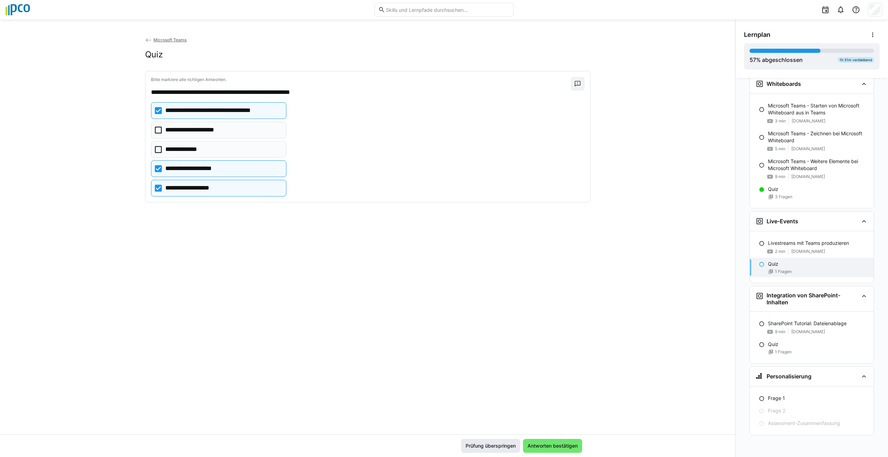
click at [549, 442] on span "Antworten bestätigen" at bounding box center [552, 446] width 59 height 14
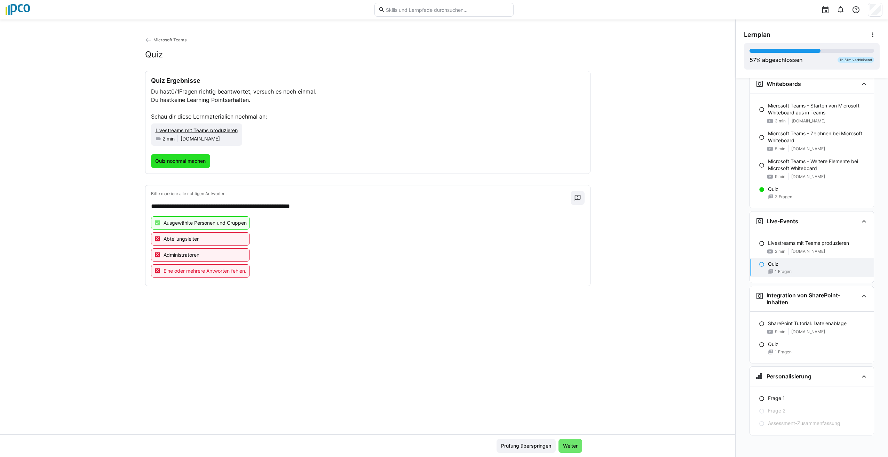
click at [173, 160] on span "Quiz nochmal machen" at bounding box center [180, 161] width 53 height 7
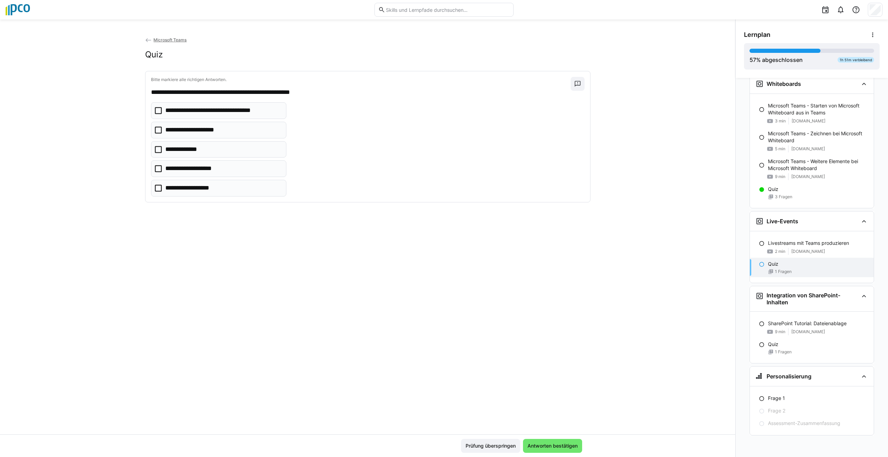
drag, startPoint x: 156, startPoint y: 109, endPoint x: 159, endPoint y: 111, distance: 3.6
click at [159, 111] on icon at bounding box center [158, 110] width 7 height 7
click at [565, 445] on span "Antworten bestätigen" at bounding box center [552, 445] width 52 height 7
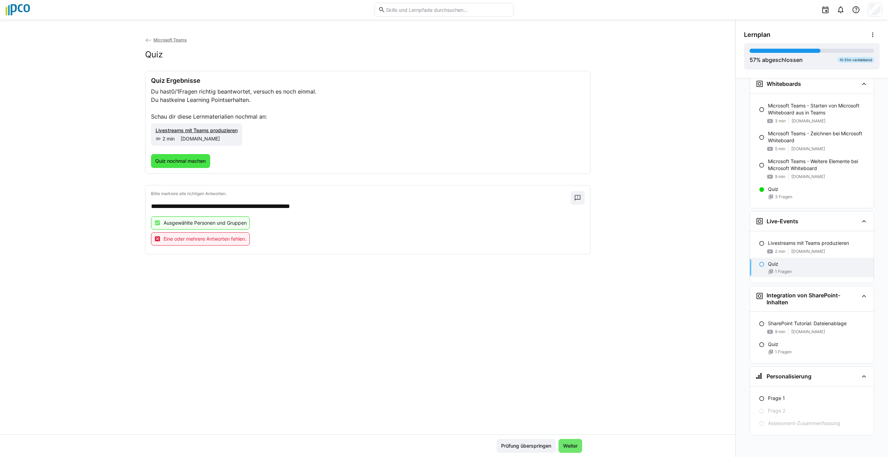
click at [181, 160] on span "Quiz nochmal machen" at bounding box center [180, 161] width 53 height 7
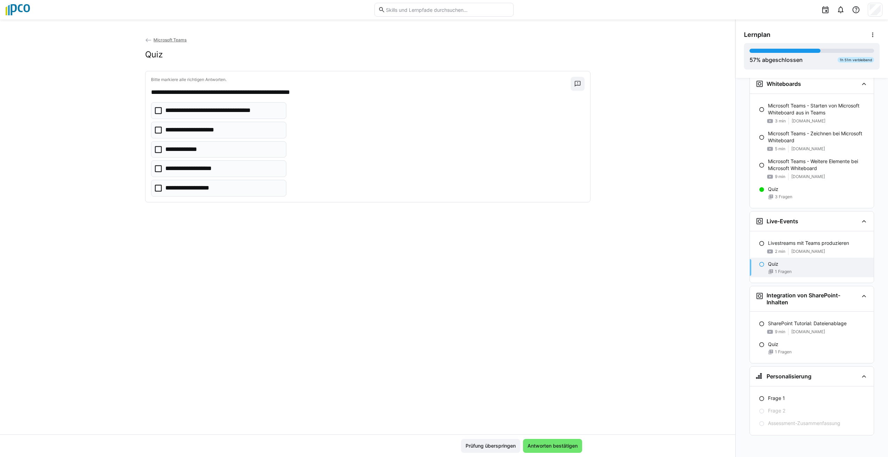
click at [155, 110] on icon at bounding box center [158, 110] width 7 height 7
click at [156, 128] on icon at bounding box center [158, 130] width 7 height 7
click at [543, 444] on span "Antworten bestätigen" at bounding box center [552, 445] width 52 height 7
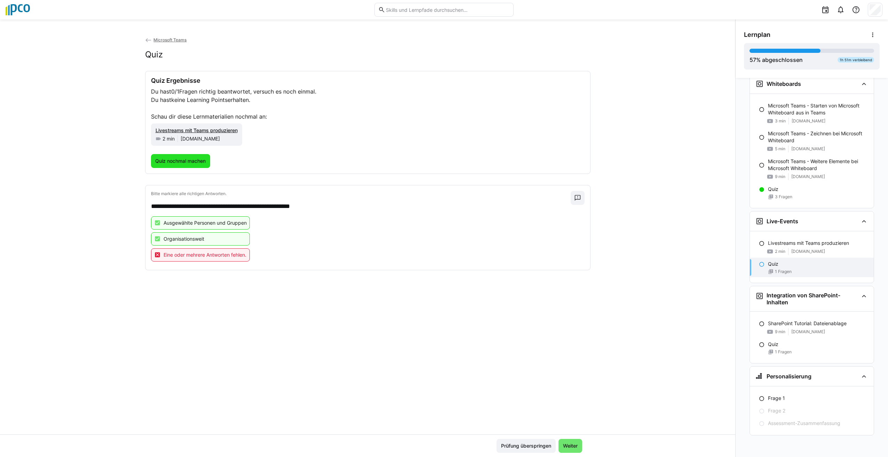
click at [163, 159] on span "Quiz nochmal machen" at bounding box center [180, 161] width 53 height 7
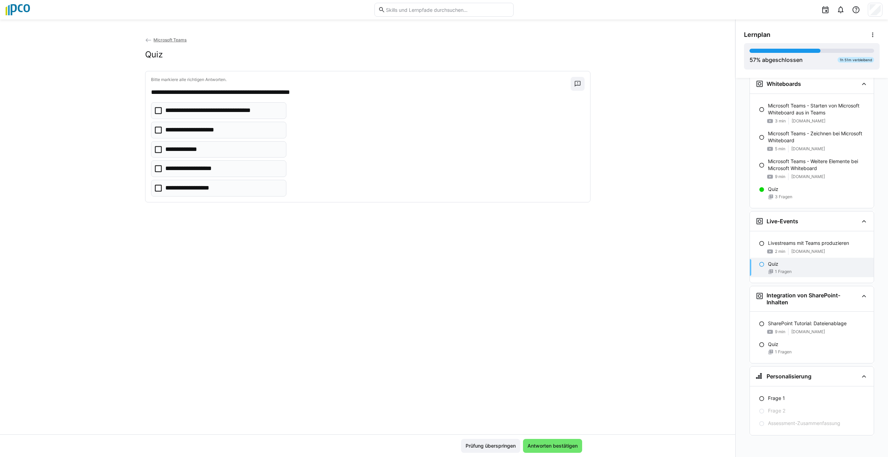
click at [156, 112] on icon at bounding box center [158, 110] width 7 height 7
click at [155, 149] on icon at bounding box center [158, 149] width 7 height 7
click at [535, 441] on span "Antworten bestätigen" at bounding box center [552, 446] width 59 height 14
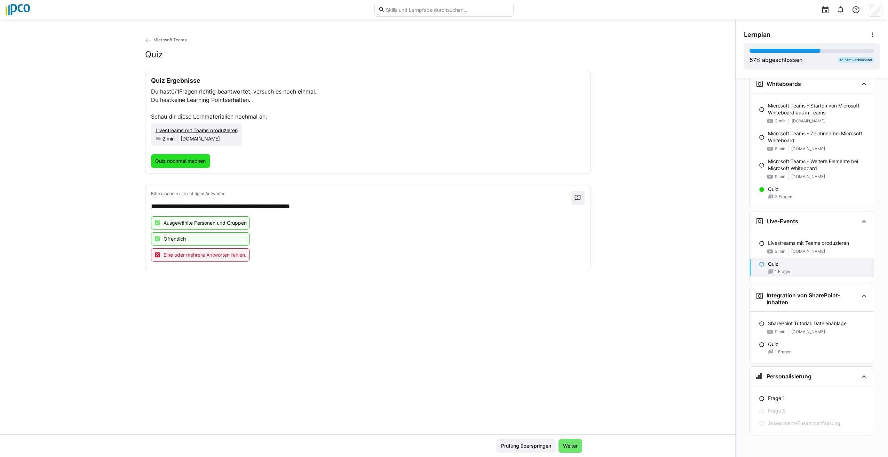
click at [184, 167] on span "Quiz nochmal machen" at bounding box center [180, 161] width 59 height 14
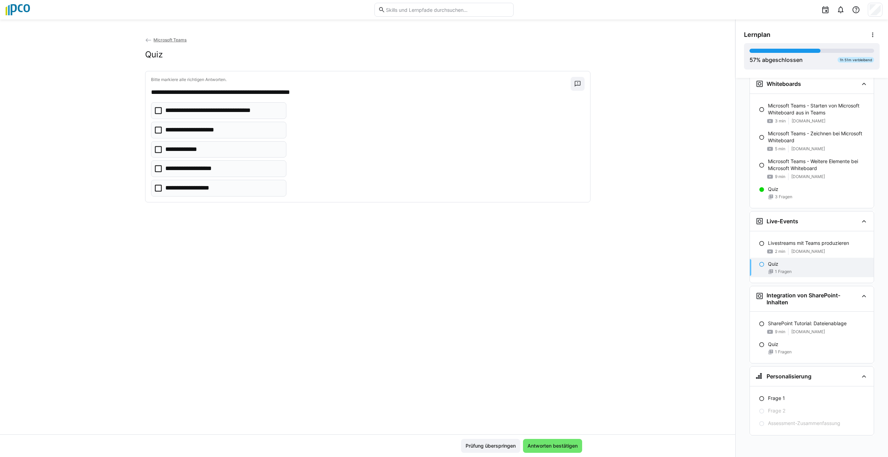
click at [158, 112] on icon at bounding box center [158, 110] width 7 height 7
click at [155, 150] on icon at bounding box center [158, 149] width 7 height 7
click at [155, 192] on icon at bounding box center [158, 188] width 7 height 7
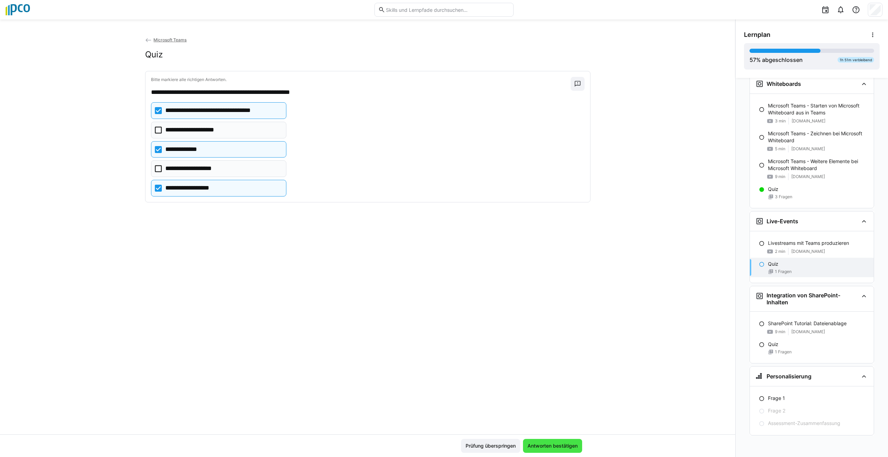
click at [561, 444] on span "Antworten bestätigen" at bounding box center [552, 445] width 52 height 7
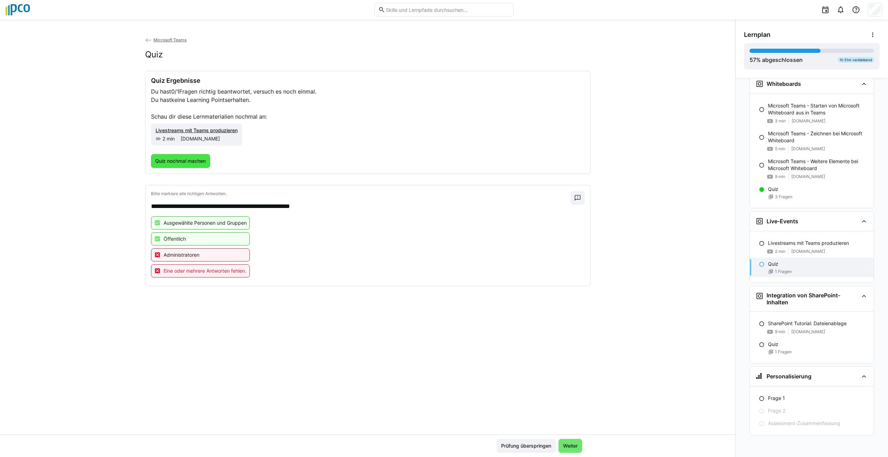
click at [177, 161] on span "Quiz nochmal machen" at bounding box center [180, 161] width 53 height 7
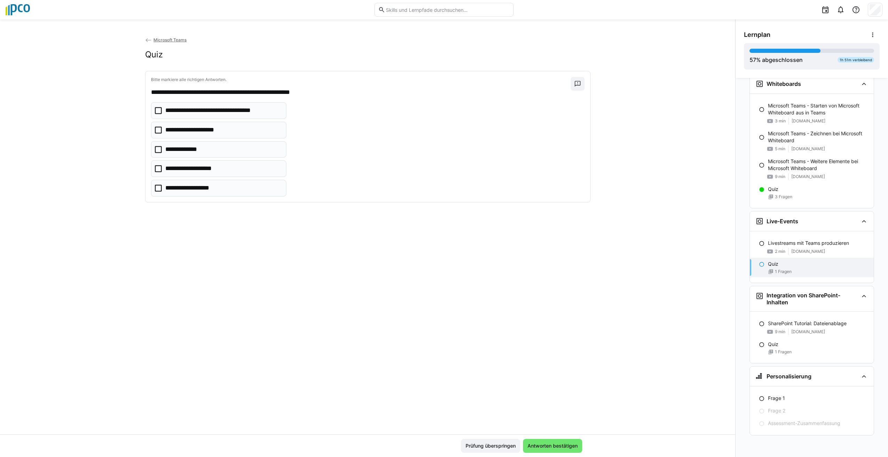
click at [155, 110] on icon at bounding box center [158, 110] width 7 height 7
click at [159, 150] on icon at bounding box center [158, 149] width 7 height 7
click at [155, 132] on icon at bounding box center [158, 130] width 7 height 7
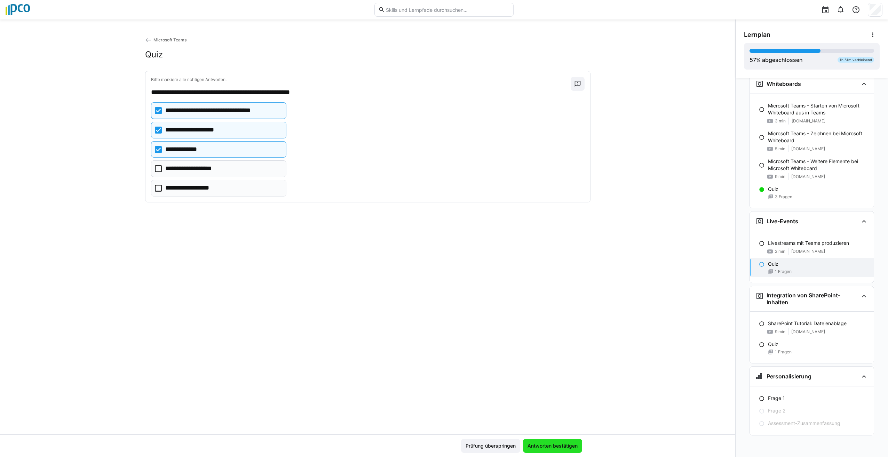
click at [554, 445] on span "Antworten bestätigen" at bounding box center [552, 445] width 52 height 7
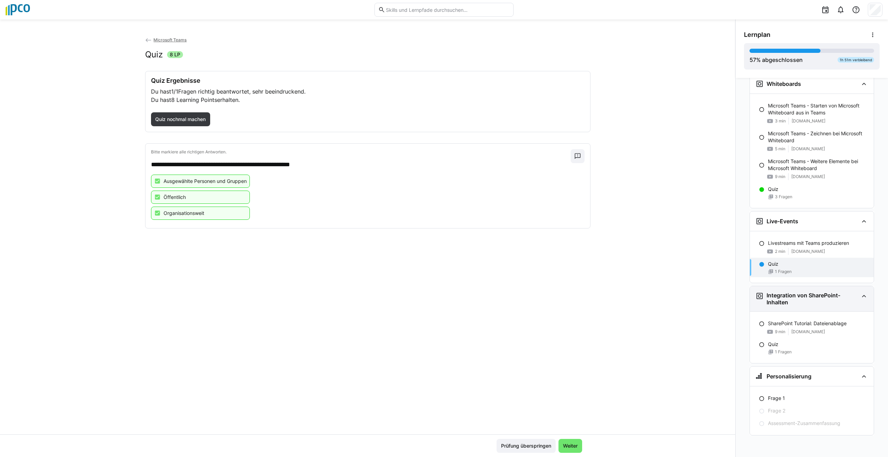
click at [864, 295] on div "Integration von SharePoint-Inhalten" at bounding box center [811, 298] width 124 height 25
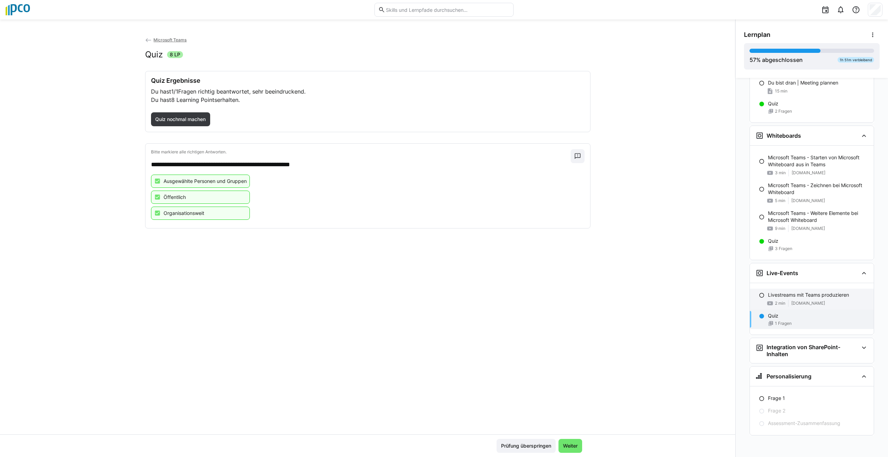
scroll to position [890, 0]
click at [864, 346] on div "Integration von SharePoint-Inhalten" at bounding box center [811, 350] width 124 height 25
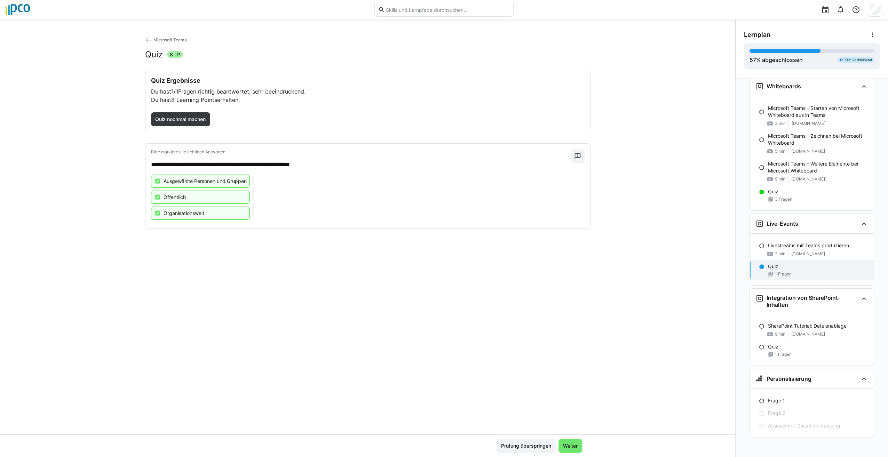
scroll to position [941, 0]
click at [761, 322] on div "SharePoint Tutorial: Dateienablage 9 min [DOMAIN_NAME]" at bounding box center [811, 327] width 124 height 21
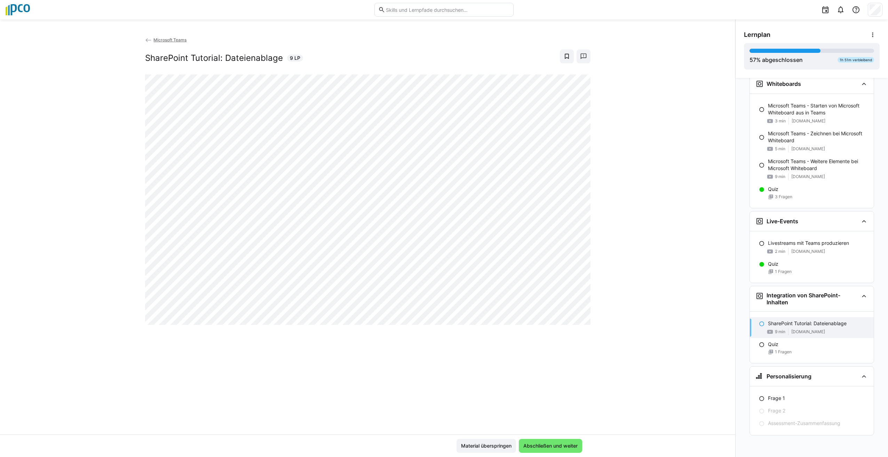
click at [621, 334] on div "Microsoft Teams SharePoint Tutorial: Dateienablage 9 LP" at bounding box center [367, 235] width 735 height 398
click at [619, 185] on div "Microsoft Teams SharePoint Tutorial: Dateienablage 9 LP" at bounding box center [367, 235] width 735 height 398
